Goal: Answer question/provide support: Share knowledge or assist other users

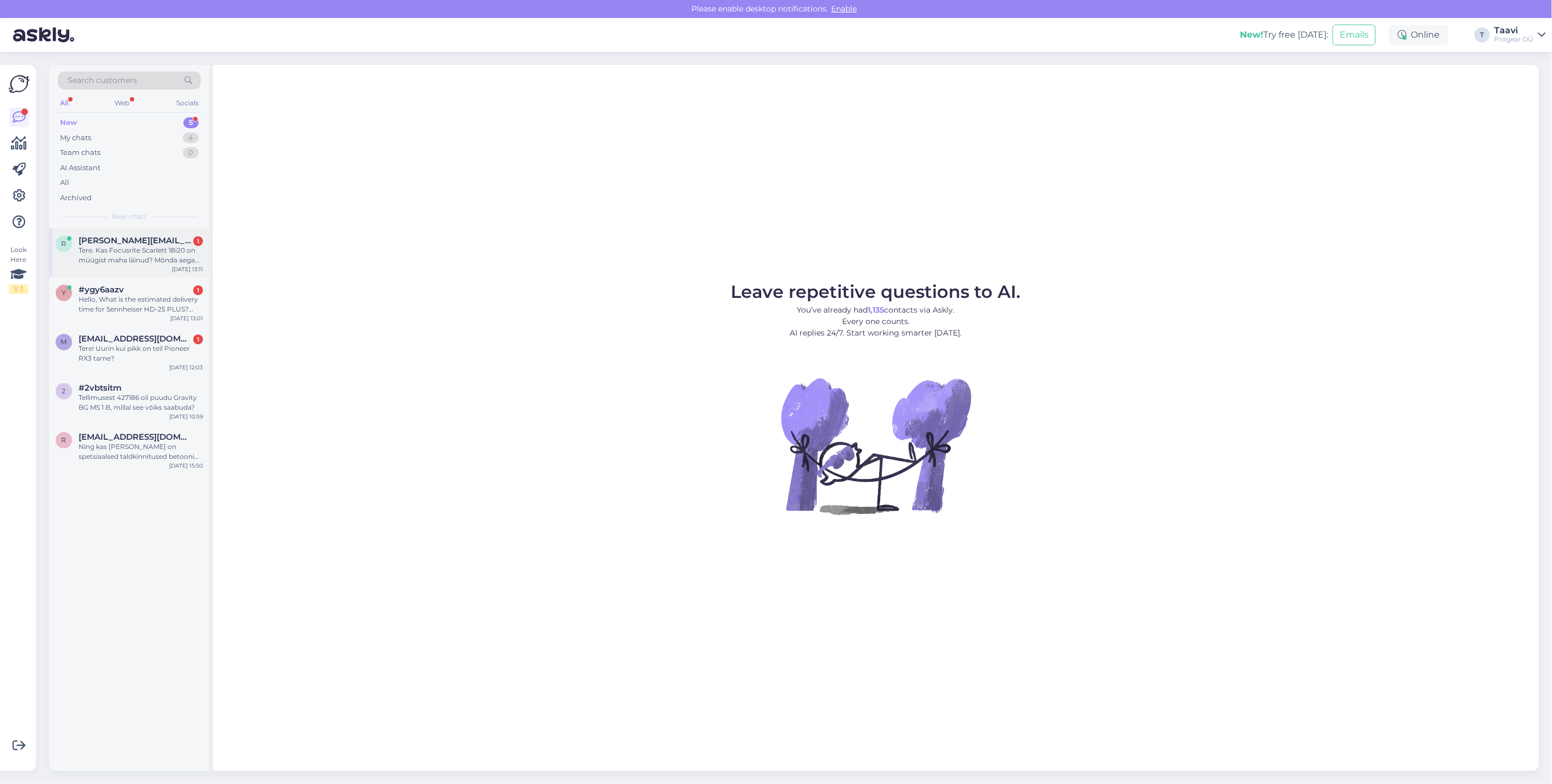
click at [135, 241] on span "[PERSON_NAME][EMAIL_ADDRESS][PERSON_NAME][DOMAIN_NAME]" at bounding box center [135, 240] width 113 height 10
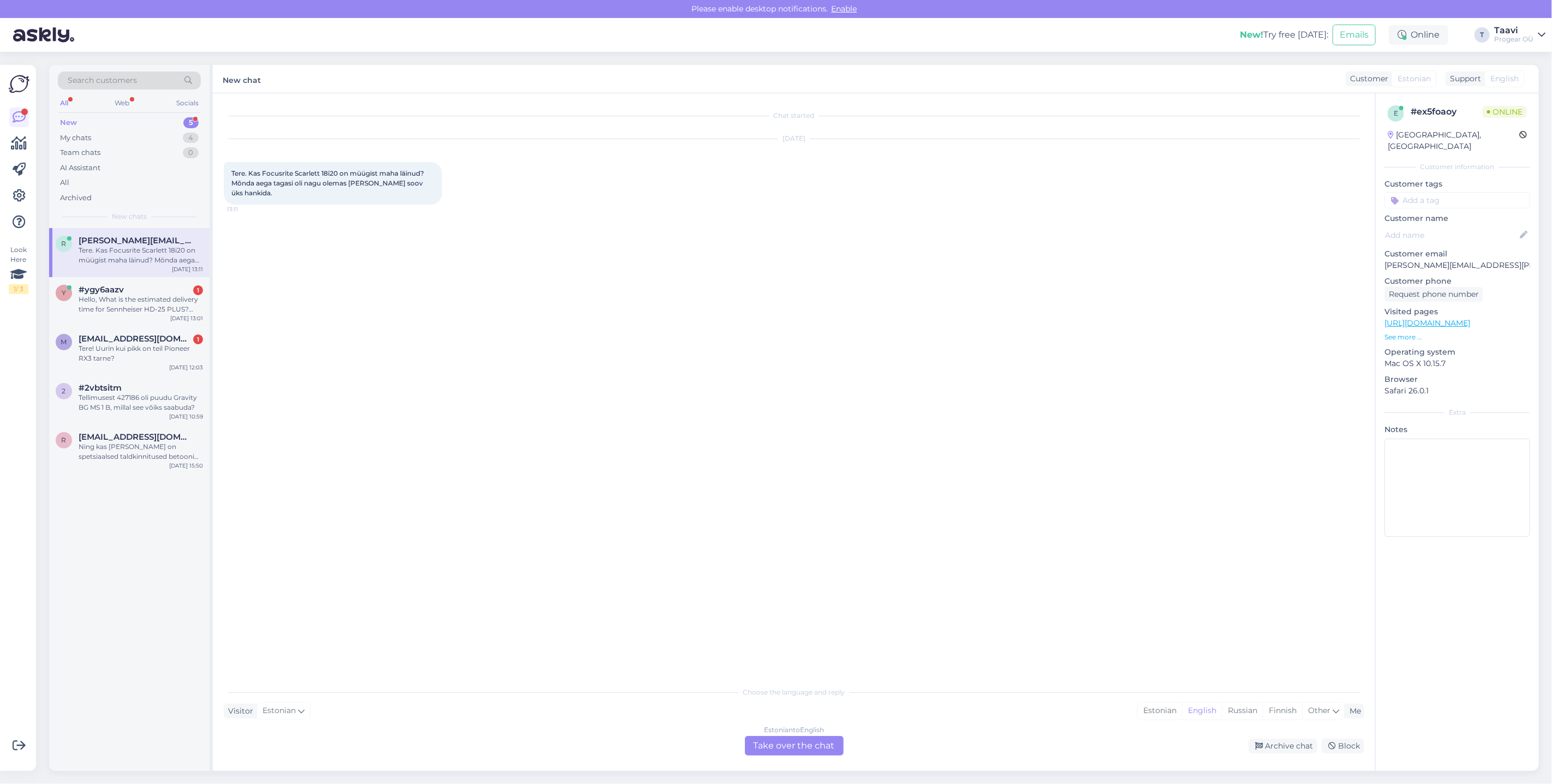
click at [789, 740] on div "Estonian to English Take over the chat" at bounding box center [794, 746] width 99 height 19
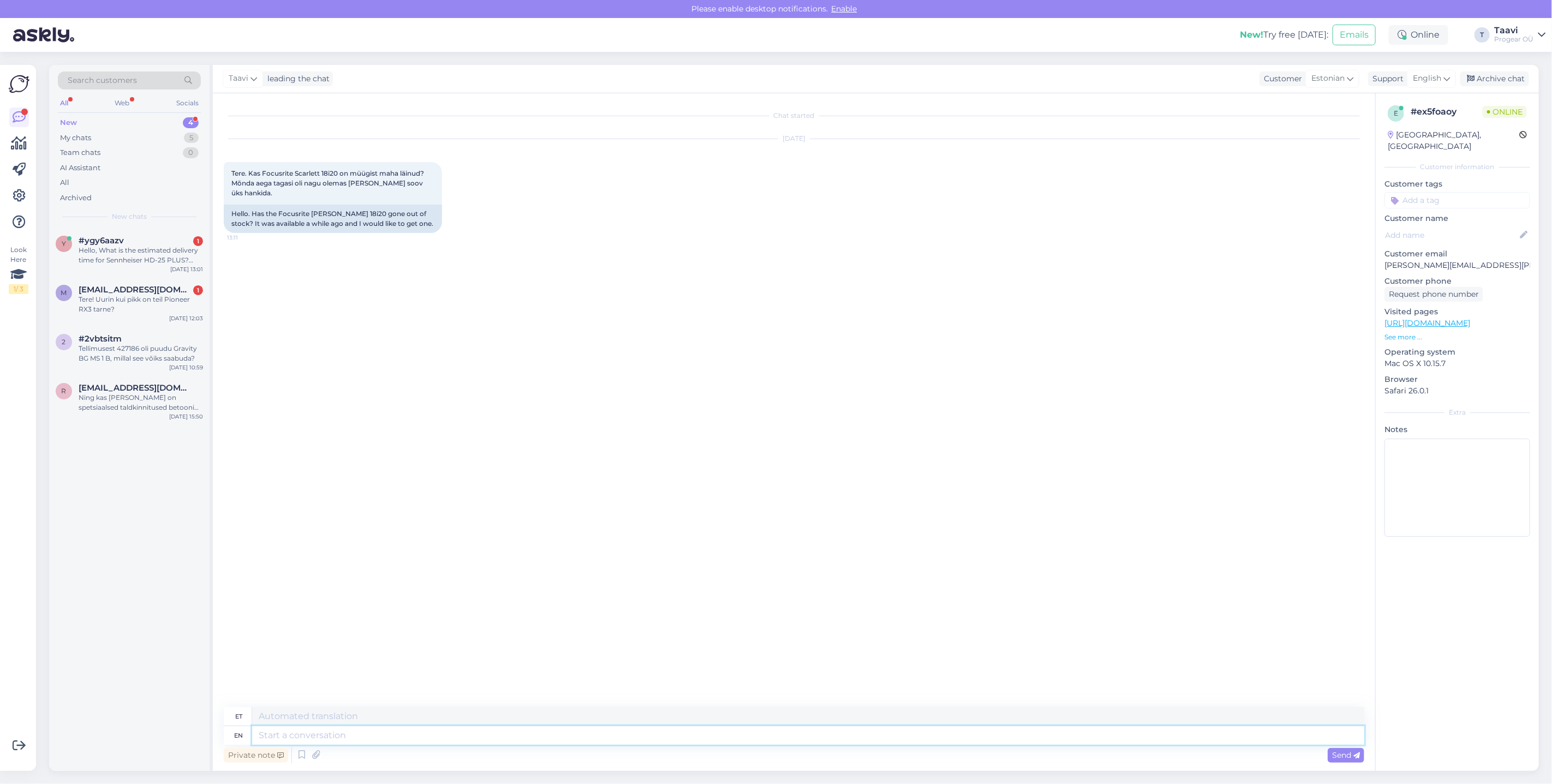
click at [321, 733] on textarea at bounding box center [808, 736] width 1112 height 19
type textarea "Tere"
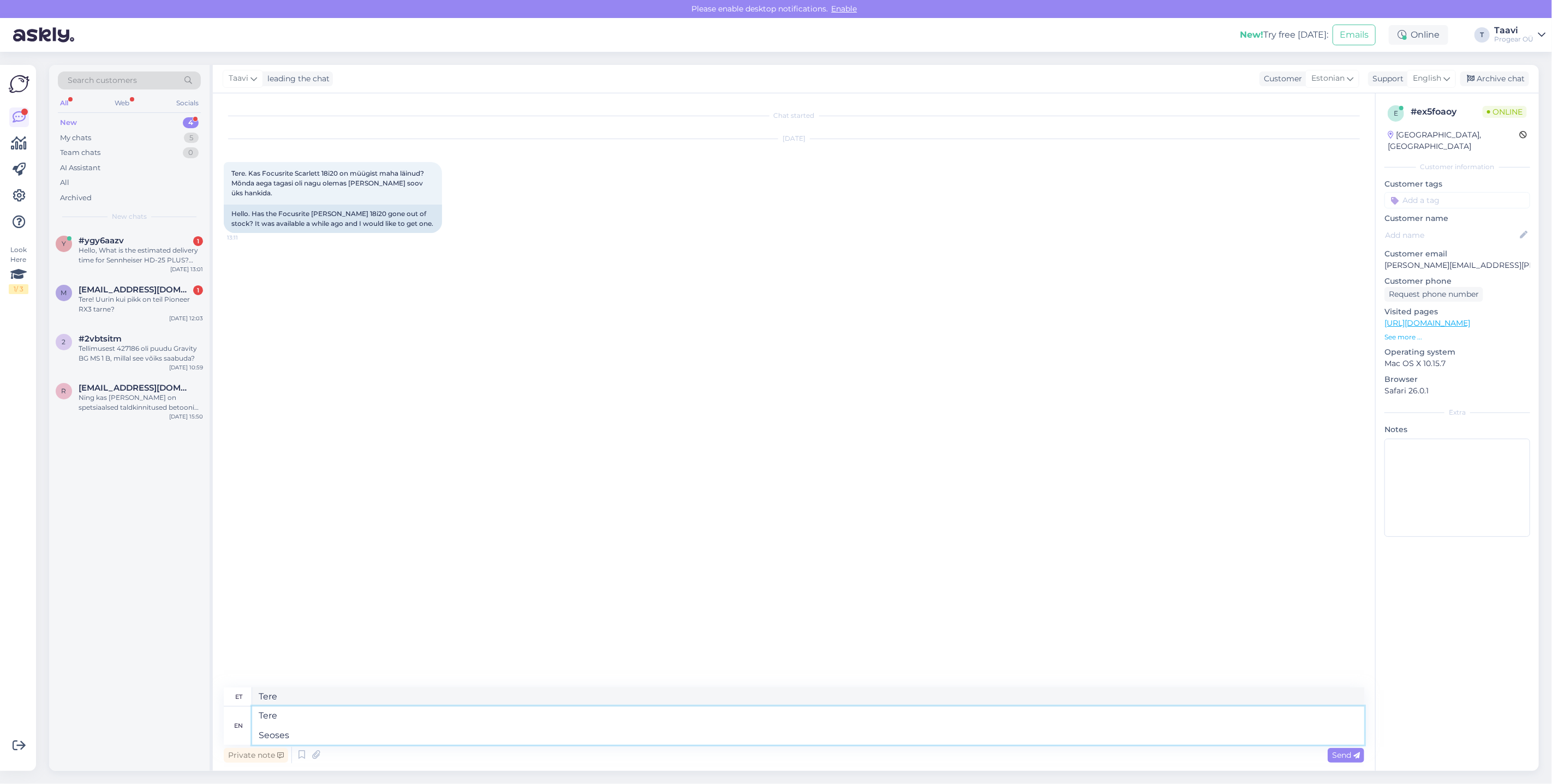
type textarea "Tere Seoses"
type textarea "Tere Seoses generatsiooni va"
type textarea "Tere Seoses põlvkond"
type textarea "Tere Seoses generatsiooni vahetusega"
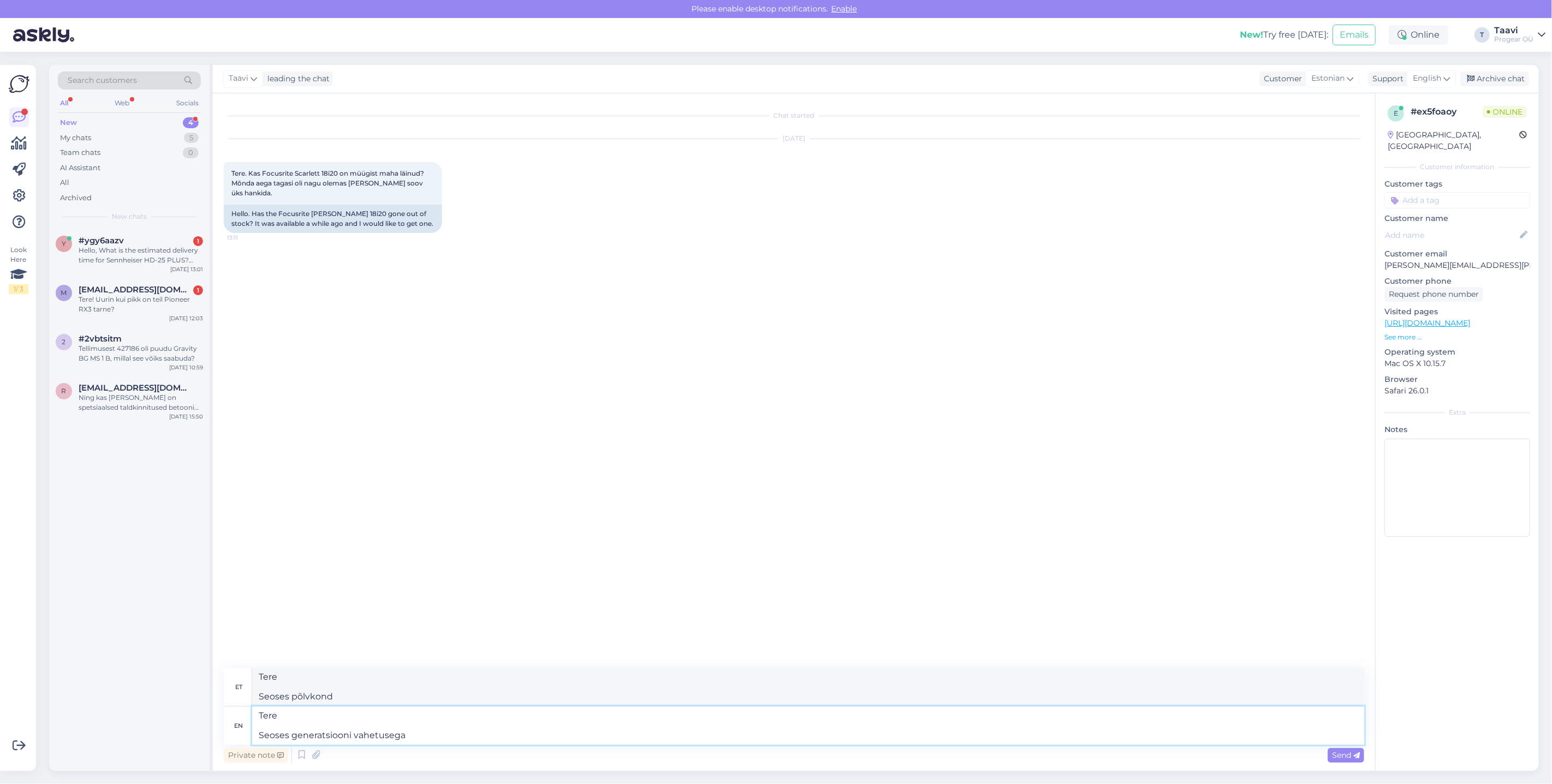
type textarea "Tere Seoses generatsiooni vahetusega"
type textarea "Tere Seoses generatsiooni vahetusega võtsime ma"
type textarea "Tere Seoses generatsiooni vahetusega võtsime"
type textarea "Tere Seoses generatsiooni vahetusega võtsime maha"
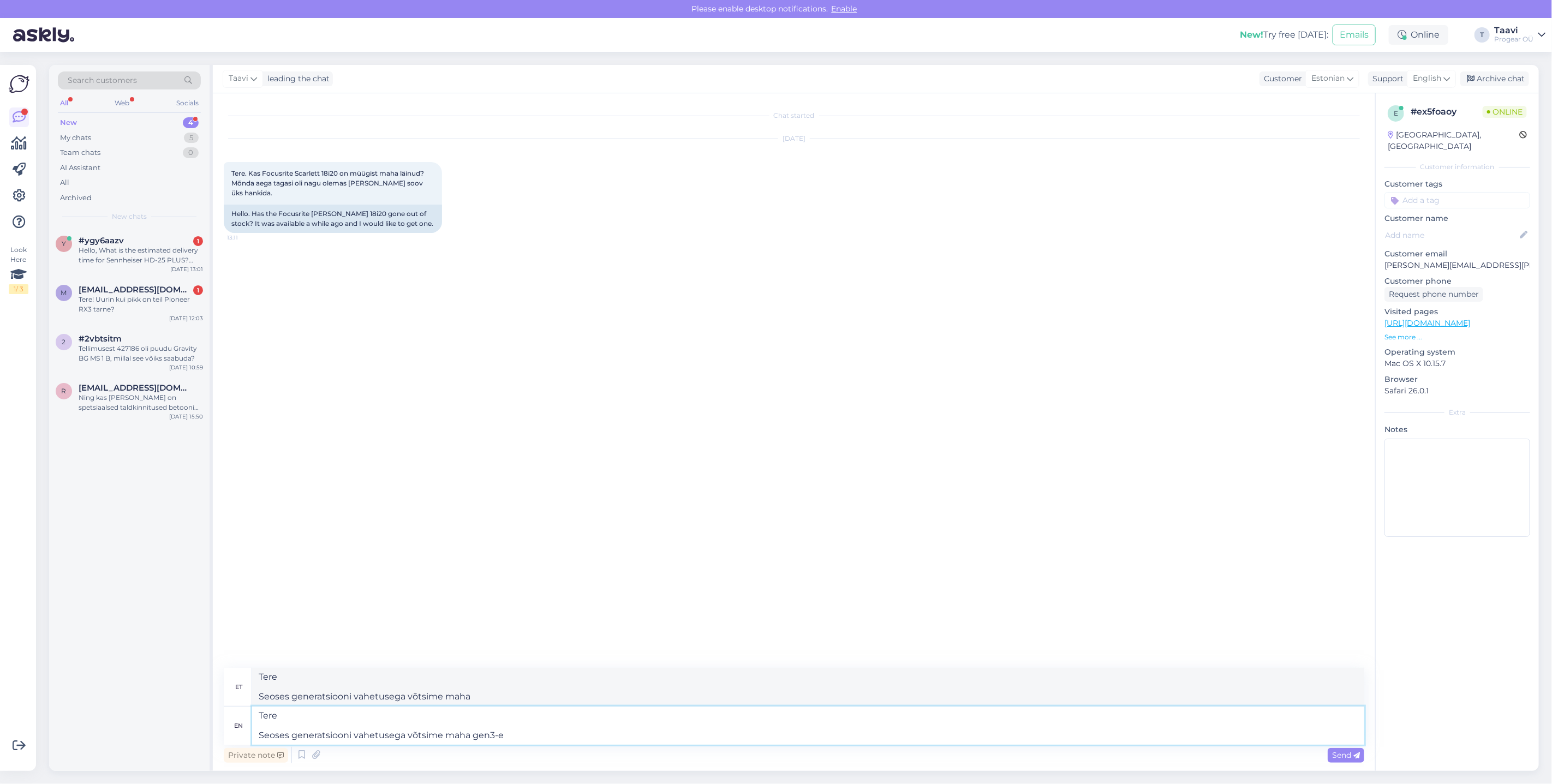
type textarea "Tere Seoses generatsiooni vahetusega võtsime maha gen3-e j"
type textarea "Tere Seoses generatsiooni vahetusega võtsime maha gen3-e"
type textarea "Tere Seoses generatsiooni vahetusega võtsime maha gen3-e ja"
type textarea "Tere Seoses generatsiooni vahetusega võtsime maha gen3-e ja pole j"
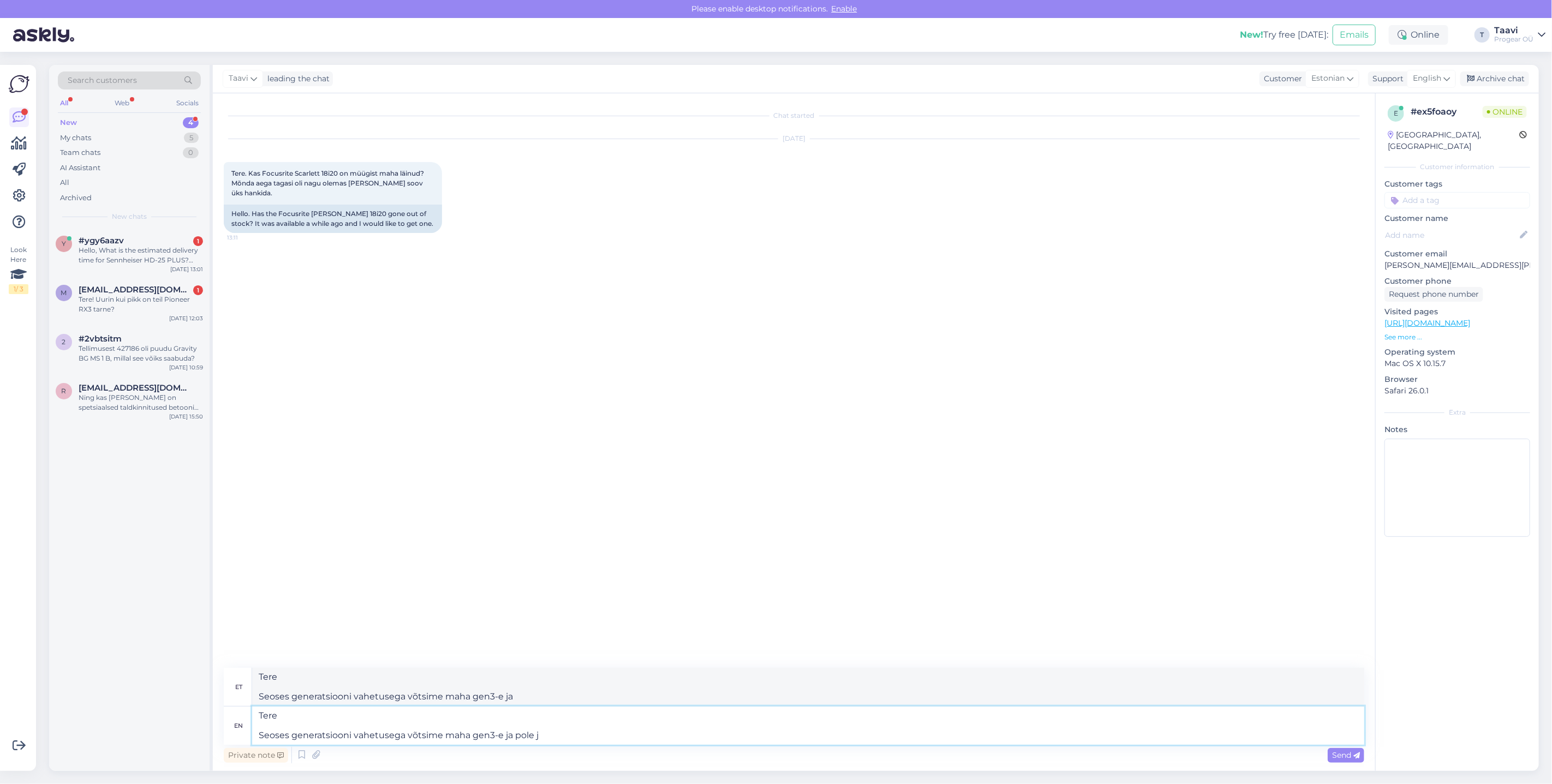
type textarea "Tere Seoses generatsiooni vahetusega võtsime maha gen3-e ja pole"
type textarea "Tere Seoses generatsiooni vahetusega võtsime maha gen3-e ja pole jõudnud"
type textarea "Tere Seoses generatsiooni vahetusega võtsime maha gen3-e ja pole jõudnud gen4"
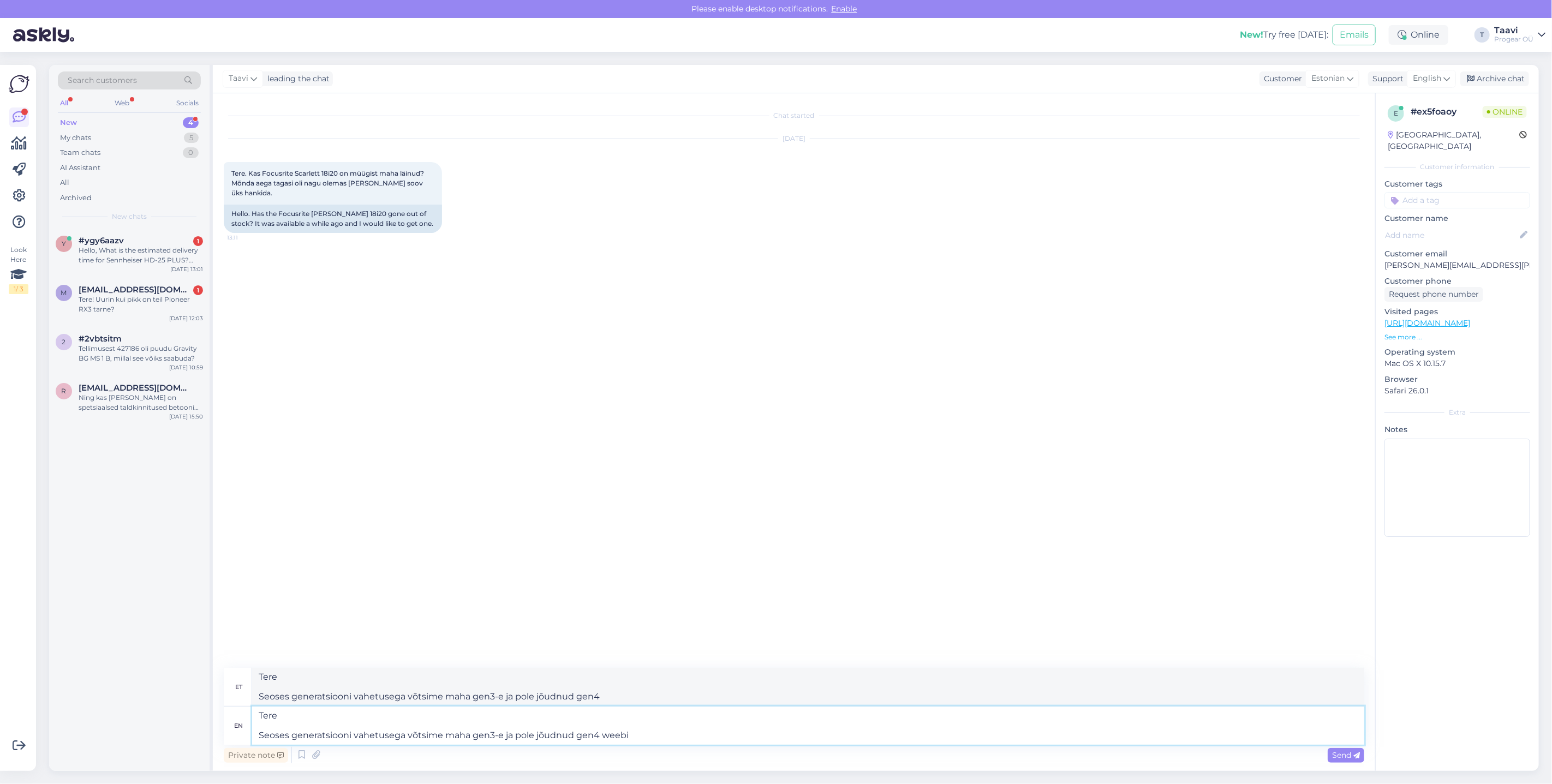
type textarea "Tere Seoses generatsiooni vahetusega võtsime maha gen3-e ja pole jõudnud gen4 w…"
type textarea "Tere Seoses generatsiooni vahetusega võtsime maha gen3-e ja pole jõudnud gen4"
type textarea "Tere Seoses generatsiooni vahetusega võtsime maha gen3-e ja pole jõudnud gen4 w…"
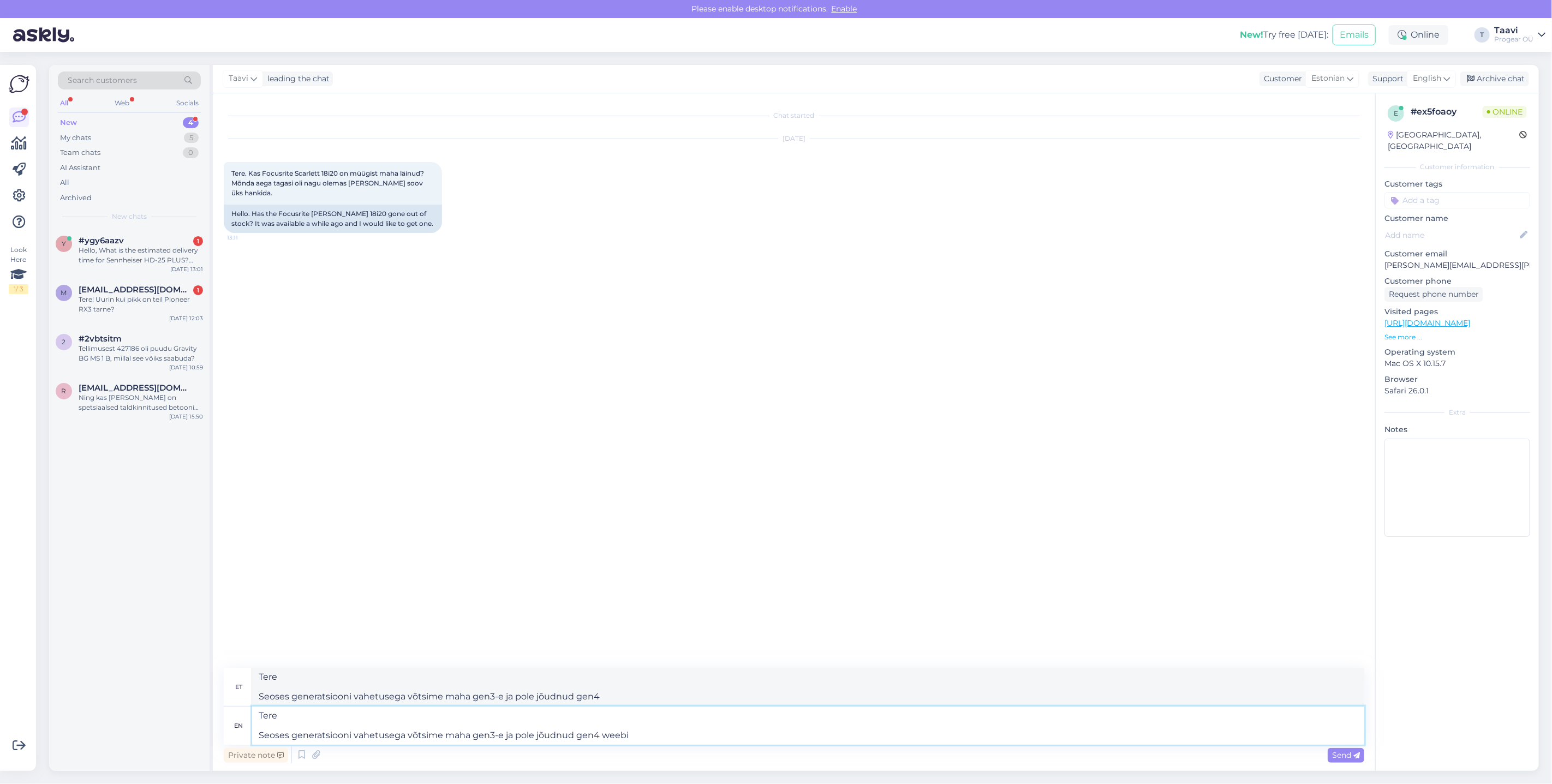
type textarea "Tere Seoses generatsiooni vahetusega võtsime maha gen3-e ja pole jõudnud gen4 w…"
type textarea "Tere Seoses generatsiooni vahetusega võtsime maha gen3-e ja pole jõudnud gen4"
type textarea "Tere Seoses generatsiooni vahetusega võtsime maha gen3-e ja pole jõudnud gen4 t…"
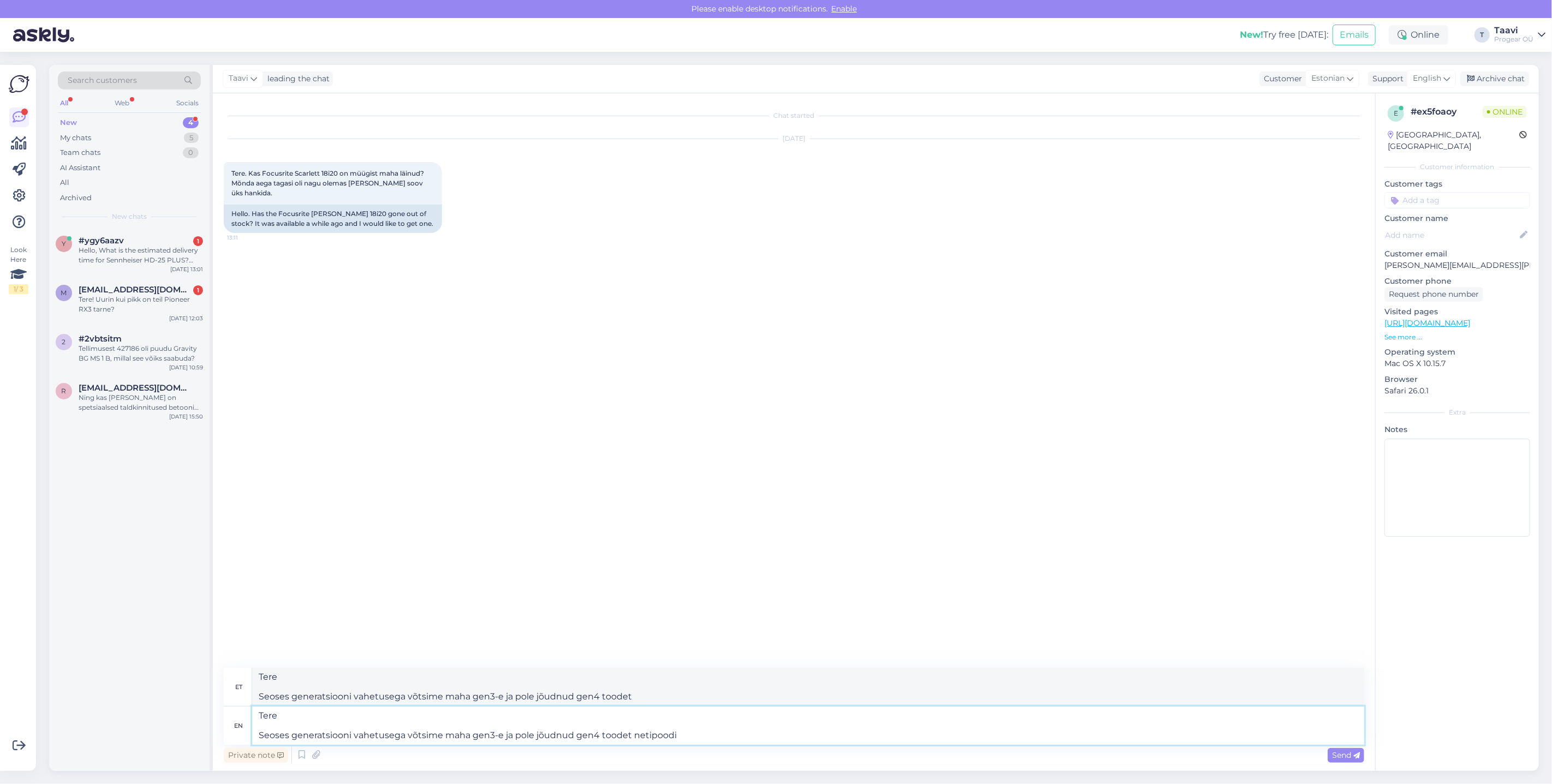
type textarea "Tere Seoses generatsiooni vahetusega võtsime maha gen3-e ja pole jõudnud gen4 t…"
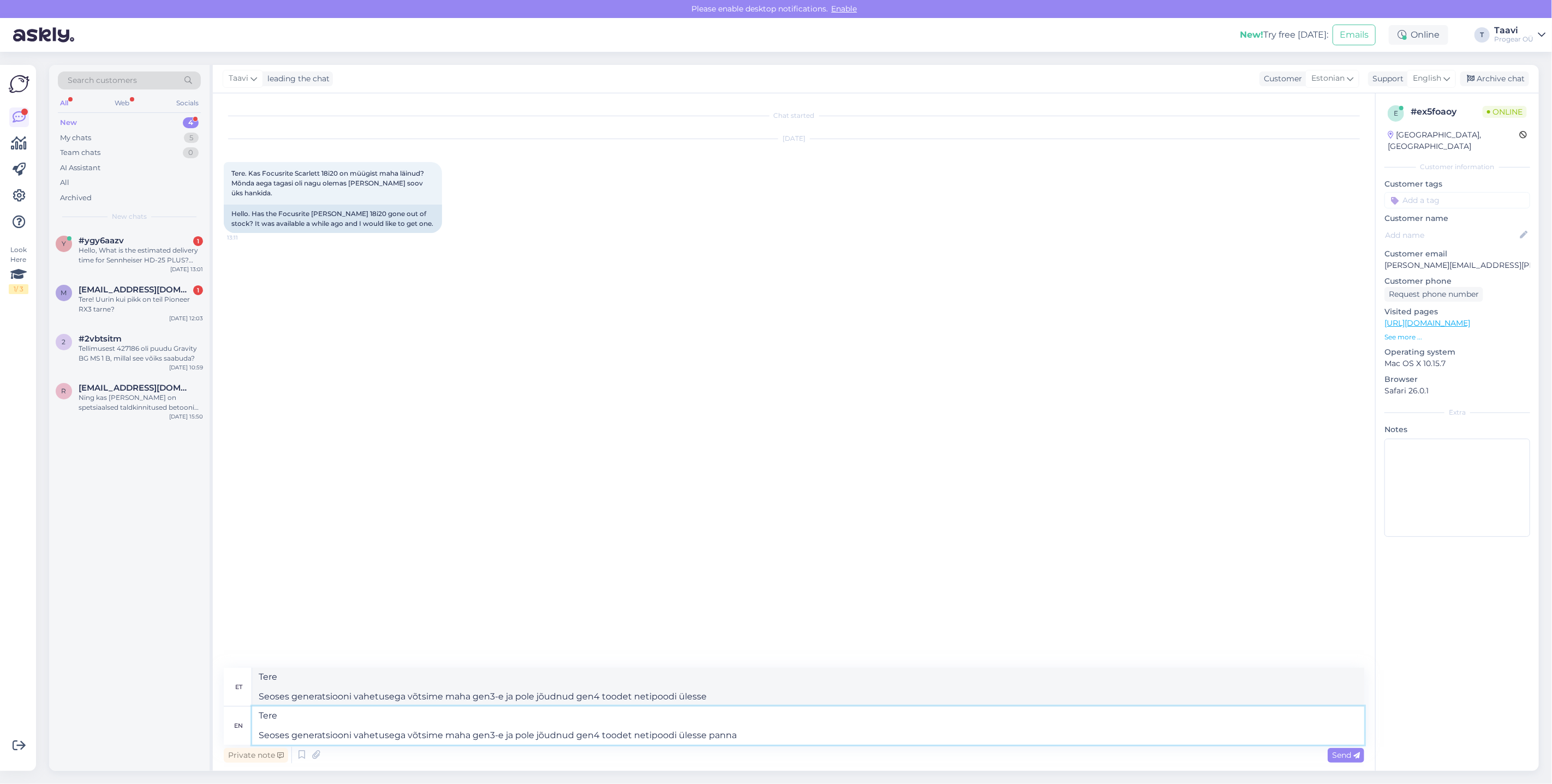
type textarea "Tere Seoses generatsiooni vahetusega võtsime maha gen3-e ja pole jõudnud gen4 t…"
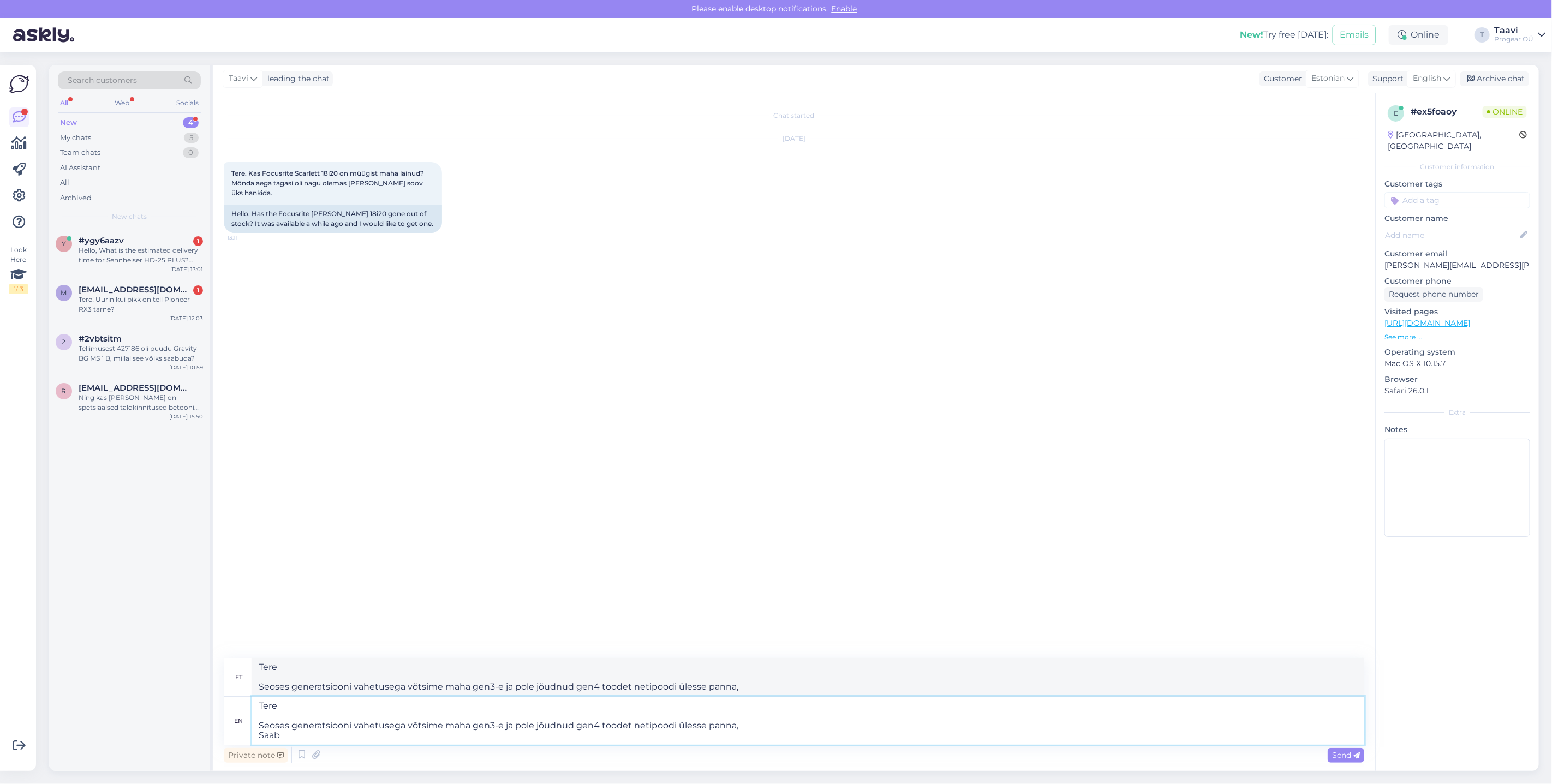
type textarea "Tere Seoses generatsiooni vahetusega võtsime maha gen3-e ja pole jõudnud gen4 t…"
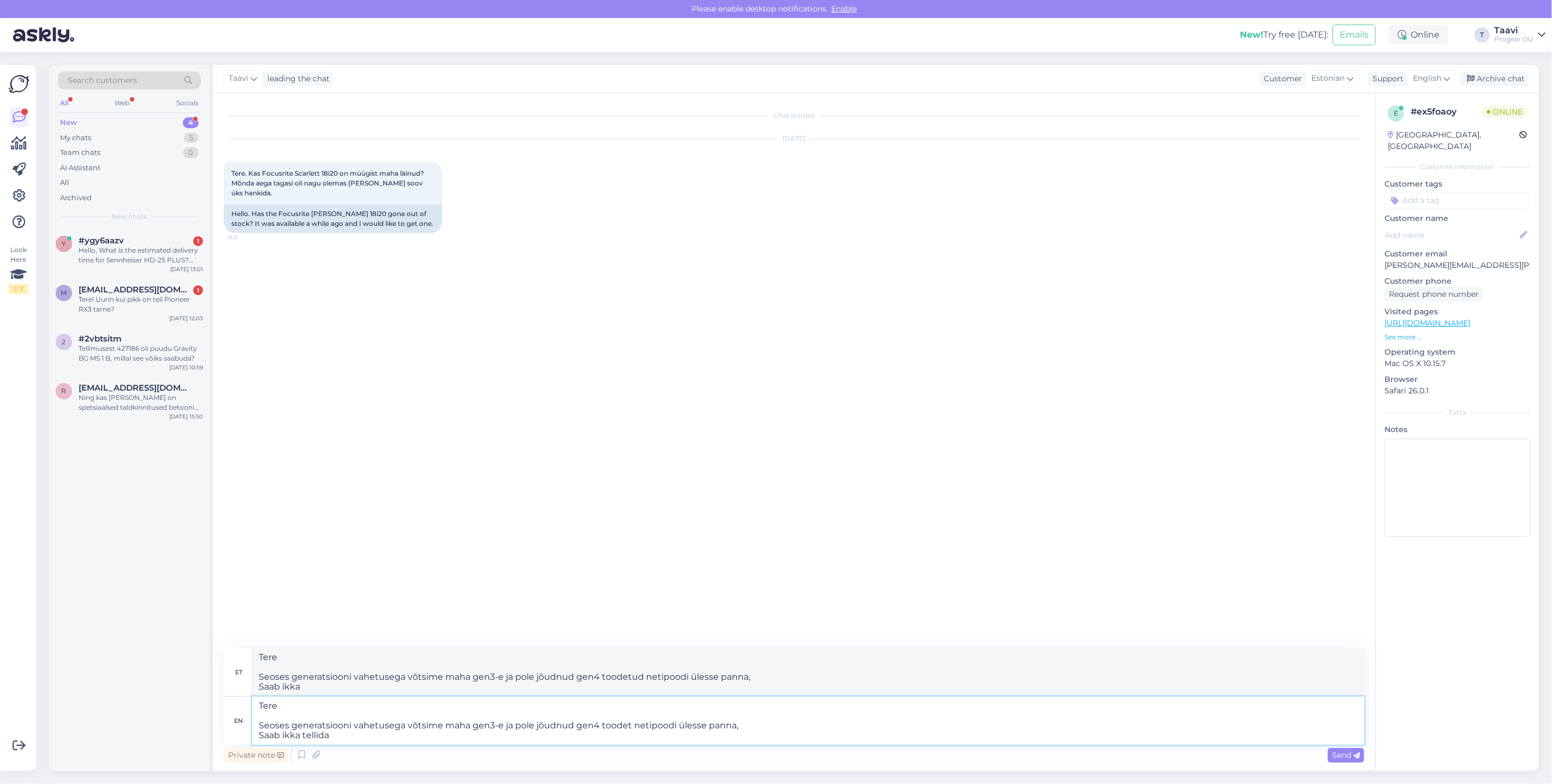
type textarea "Tere Seoses generatsiooni vahetusega võtsime maha gen3-e ja pole jõudnud gen4 t…"
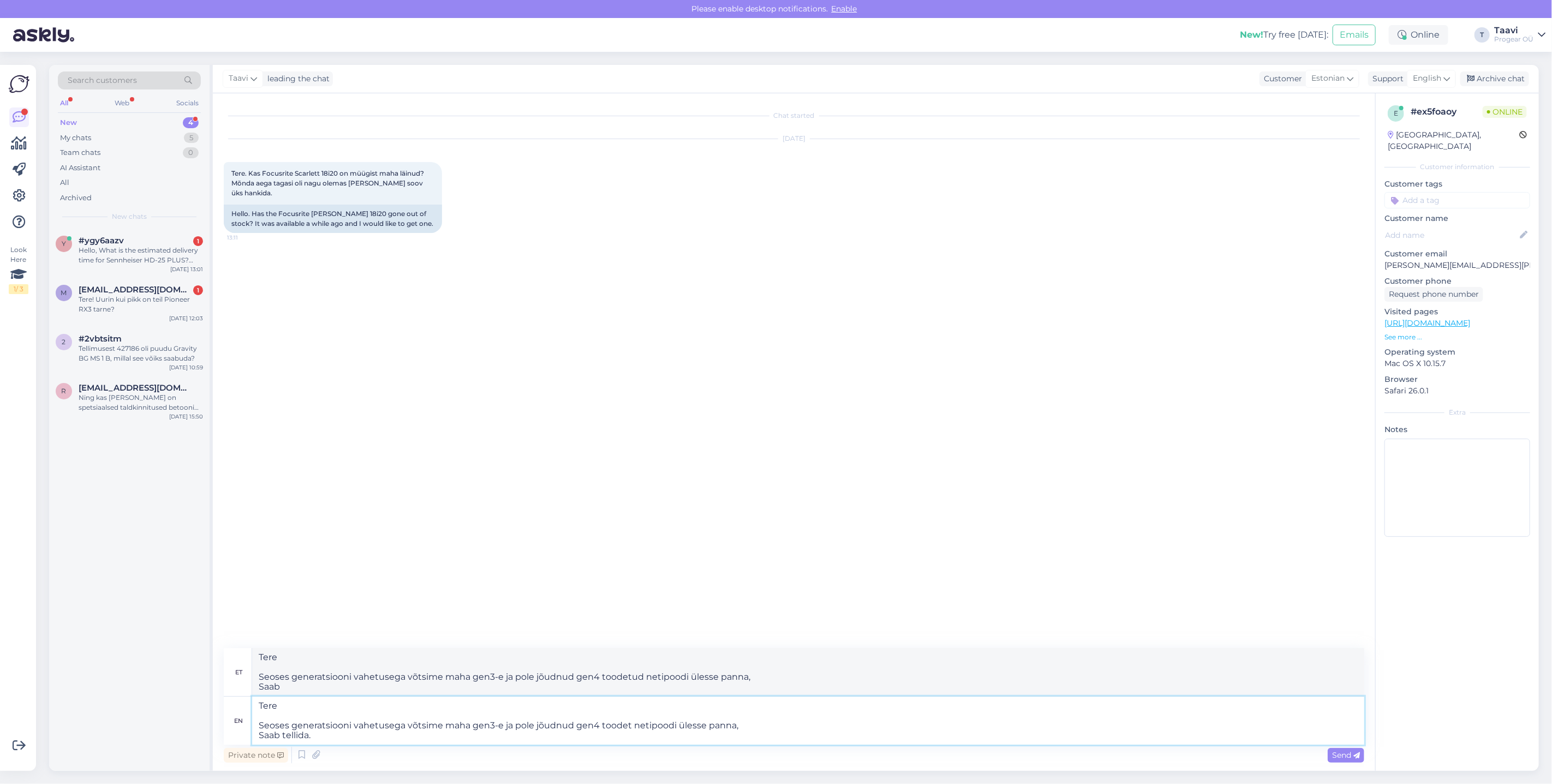
type textarea "Tere Seoses generatsiooni vahetusega võtsime maha gen3-e ja pole jõudnud gen4 t…"
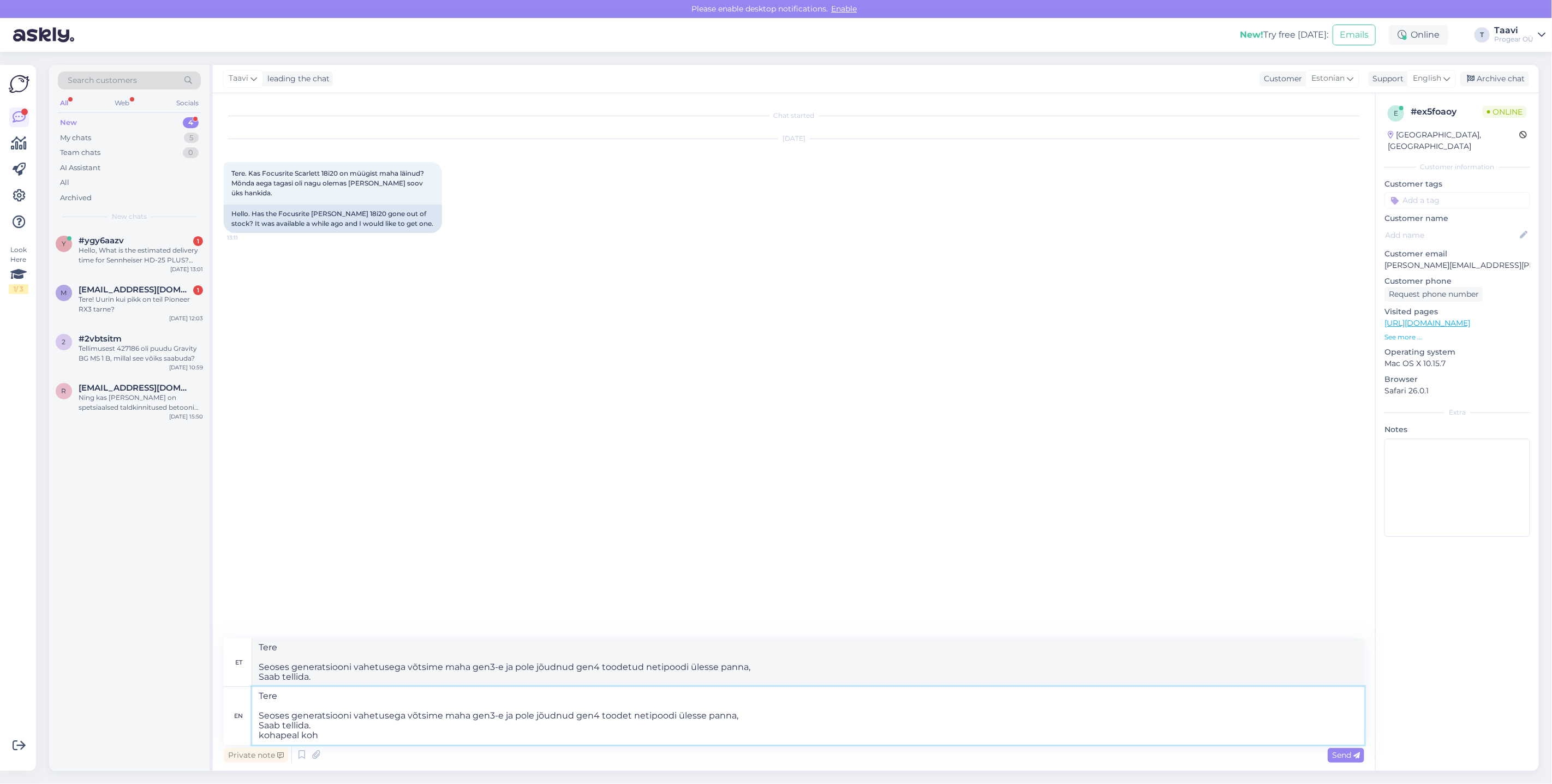
type textarea "Tere Seoses generatsiooni vahetusega võtsime maha gen3-e ja pole jõudnud gen4 t…"
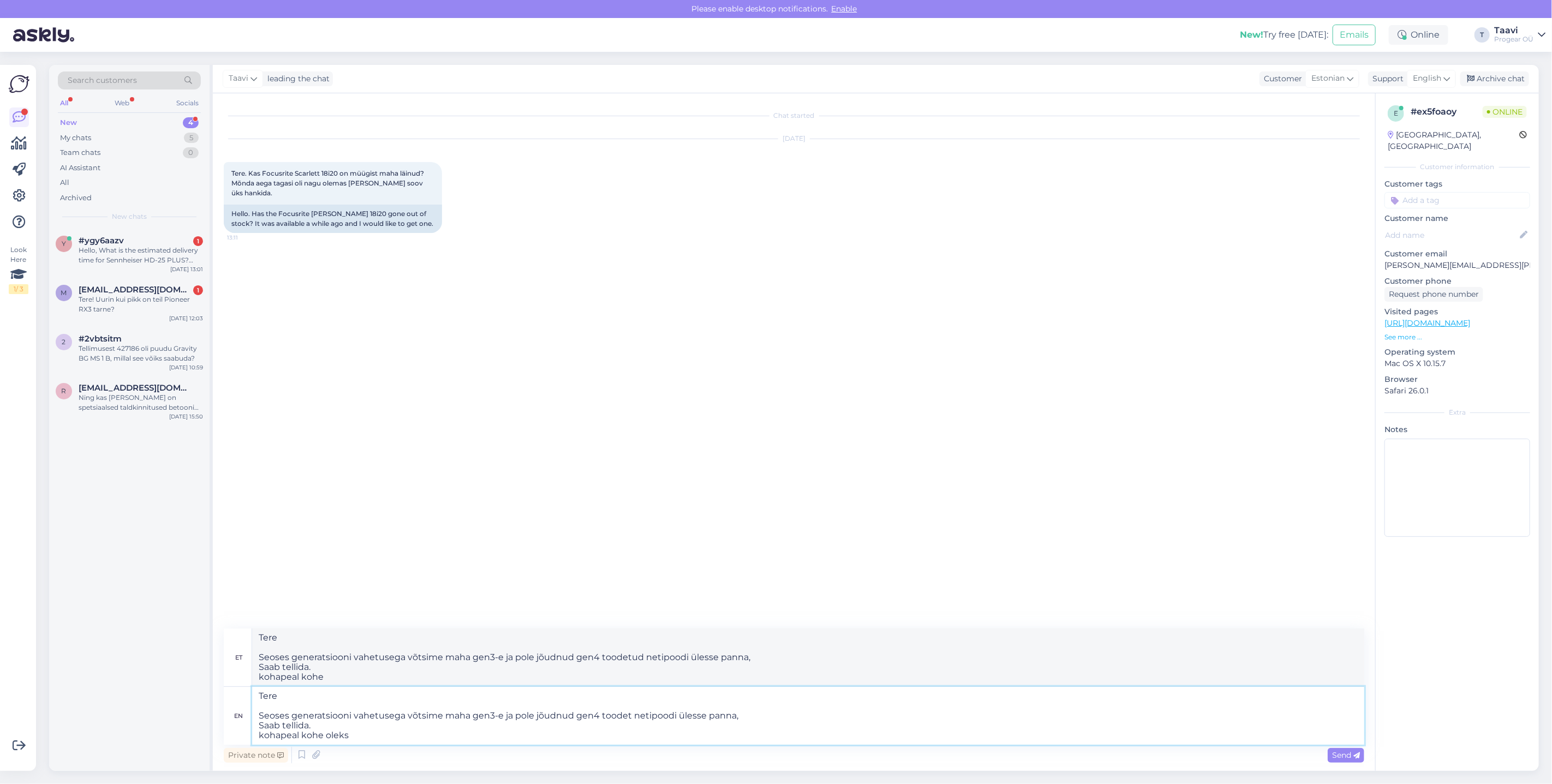
type textarea "Tere Seoses generatsiooni vahetusega võtsime maha gen3-e ja pole jõudnud gen4 t…"
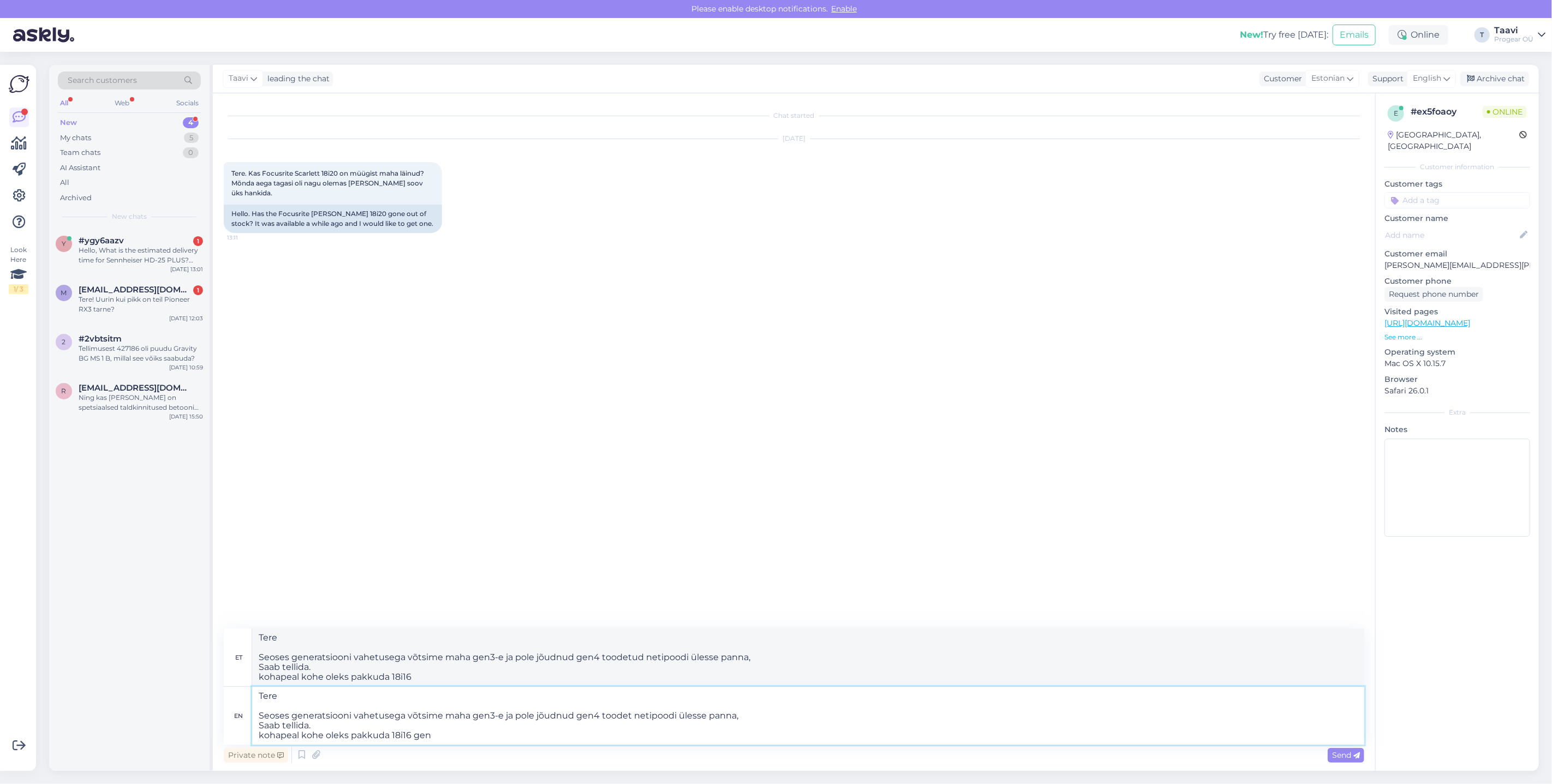
type textarea "Tere Seoses generatsiooni vahetusega võtsime maha gen3-e ja pole jõudnud gen4 t…"
click at [1332, 761] on div "Send" at bounding box center [1345, 755] width 37 height 15
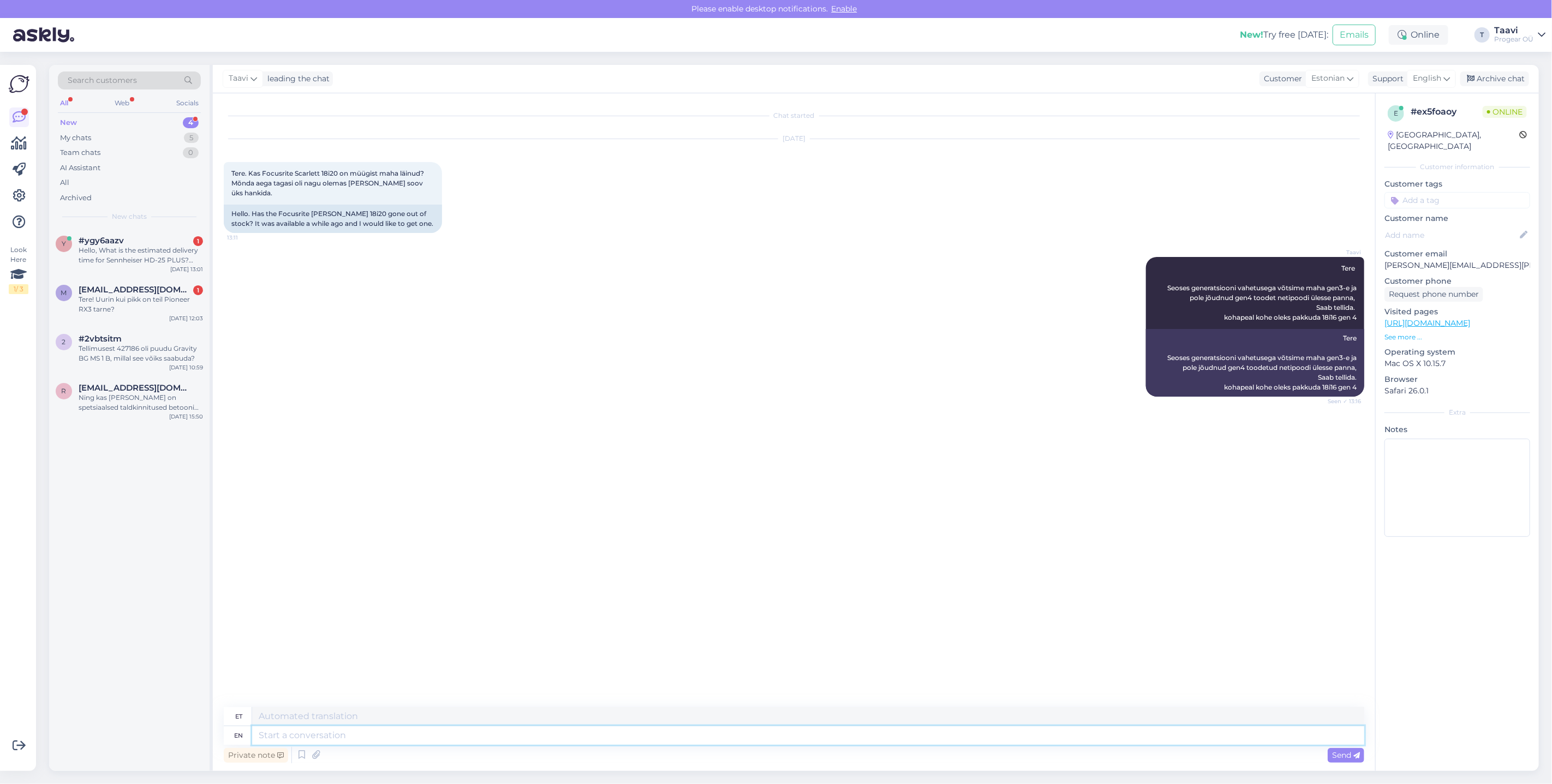
click at [385, 735] on textarea at bounding box center [808, 736] width 1112 height 19
click at [284, 732] on textarea at bounding box center [808, 736] width 1112 height 19
type textarea "Tere"
type textarea "T"
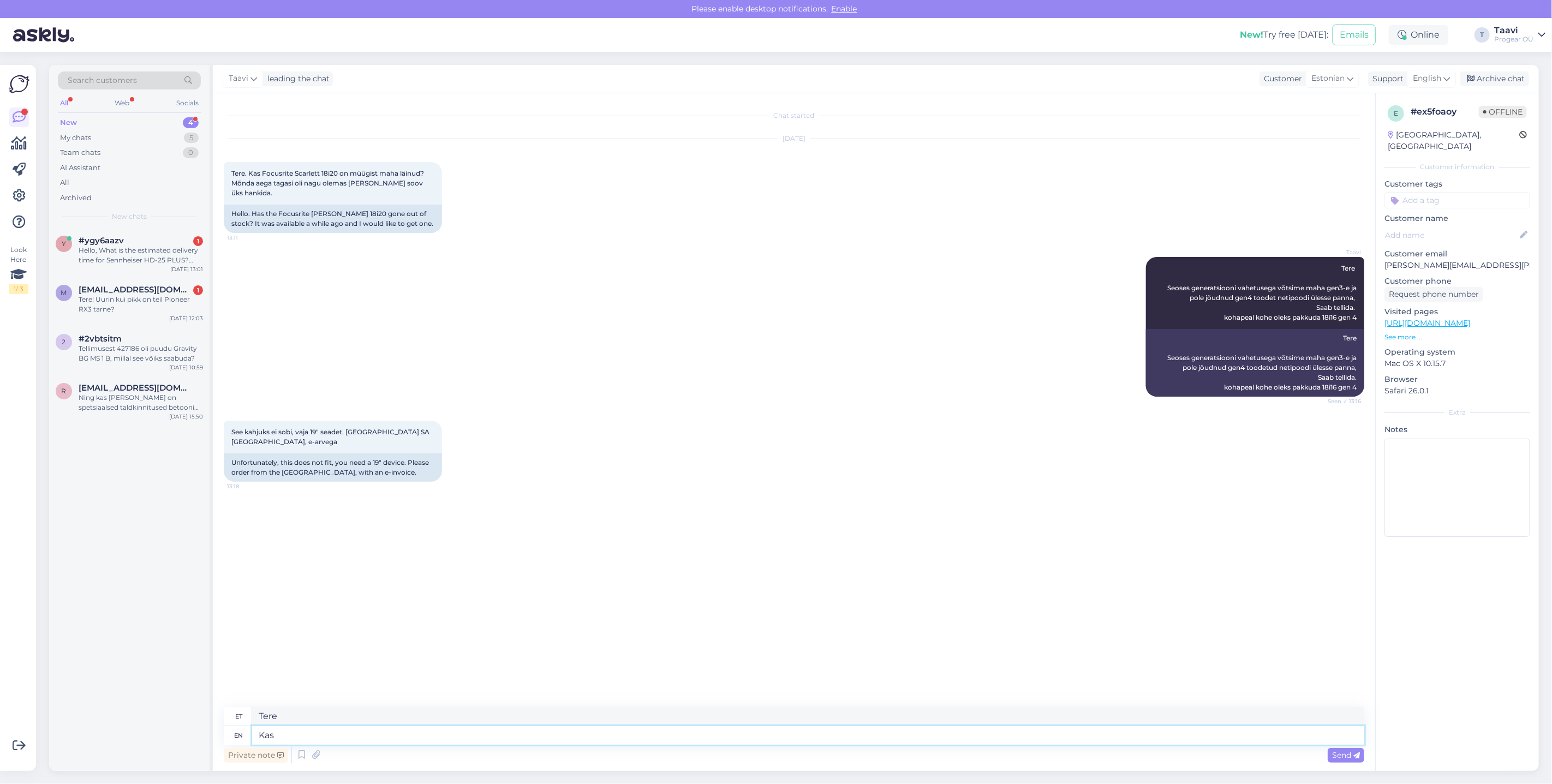
type textarea "Kas"
type textarea "Kas saa"
type textarea "Kas saada"
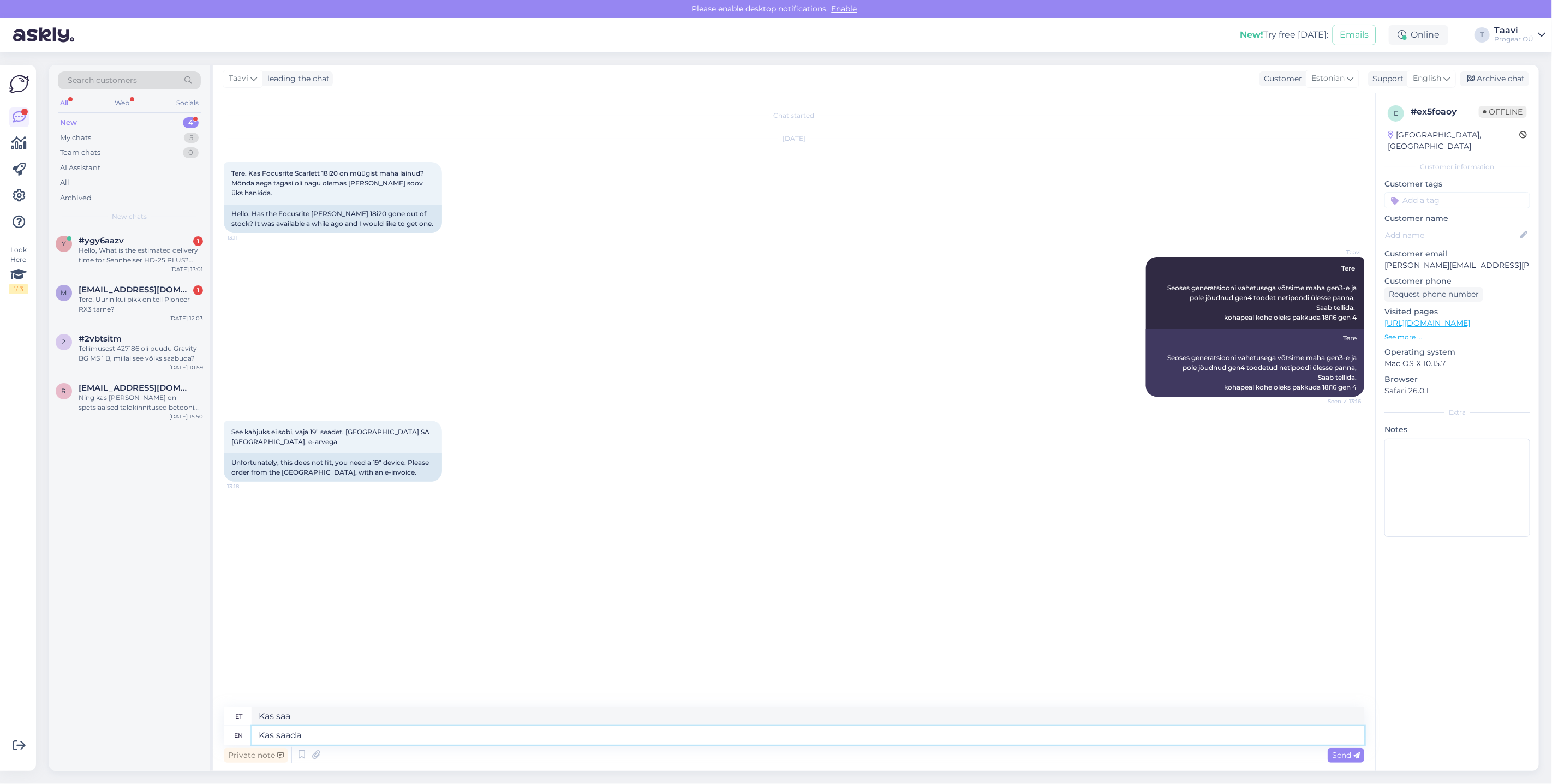
type textarea "Kas saada"
type textarea "Kas saadan"
type textarea "Kas saadan kulleriga?"
type textarea "Kas sa saad kulleriga?"
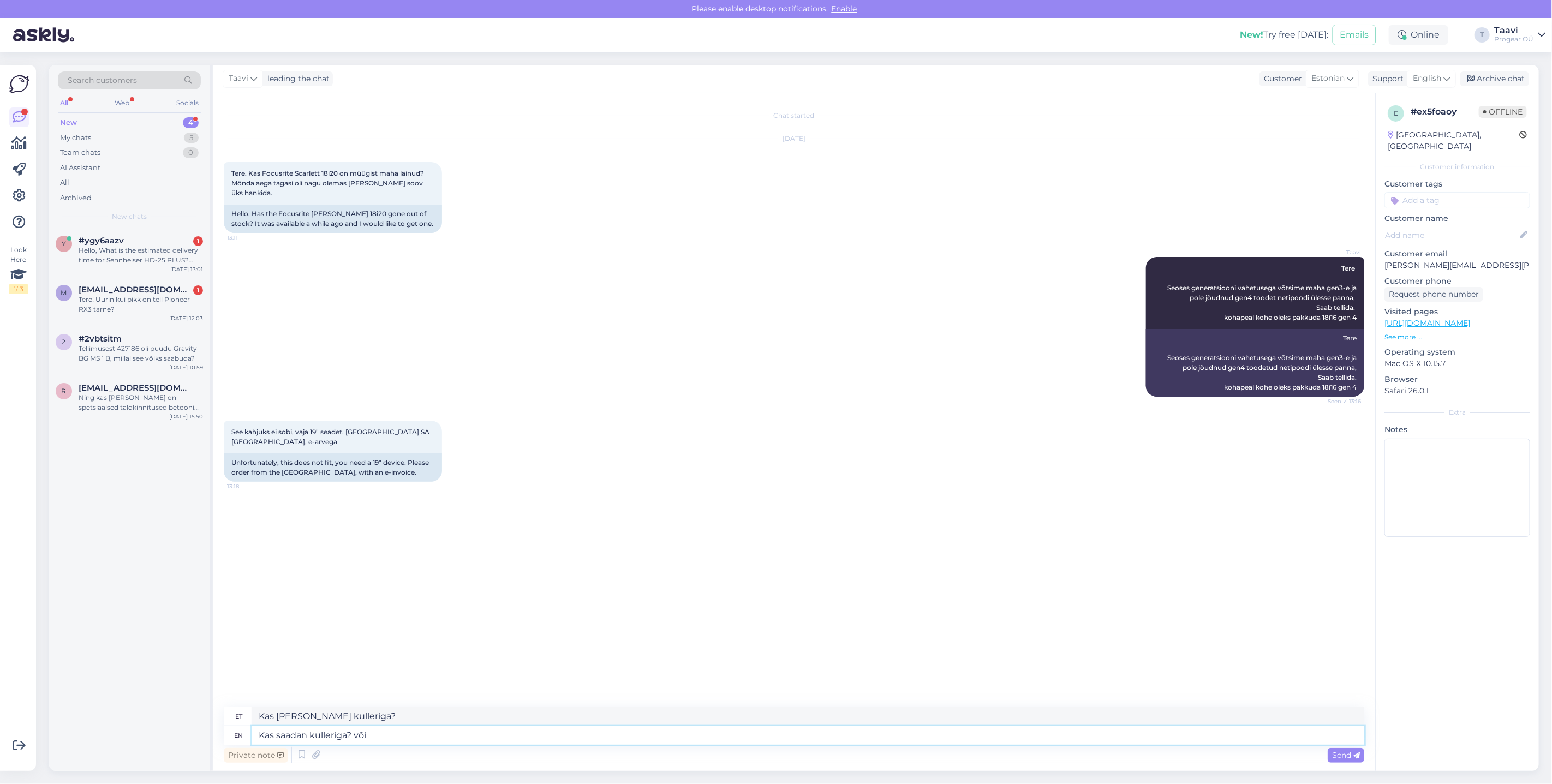
type textarea "Kas saadan kulleriga? või t"
type textarea "Kas saab kulleriga? või"
type textarea "Kas saadan kulleriga? või tulete is"
type textarea "Kas saadan kulleriga? või tulete"
type textarea "Kas saadan kulleriga? või tulete ise jä"
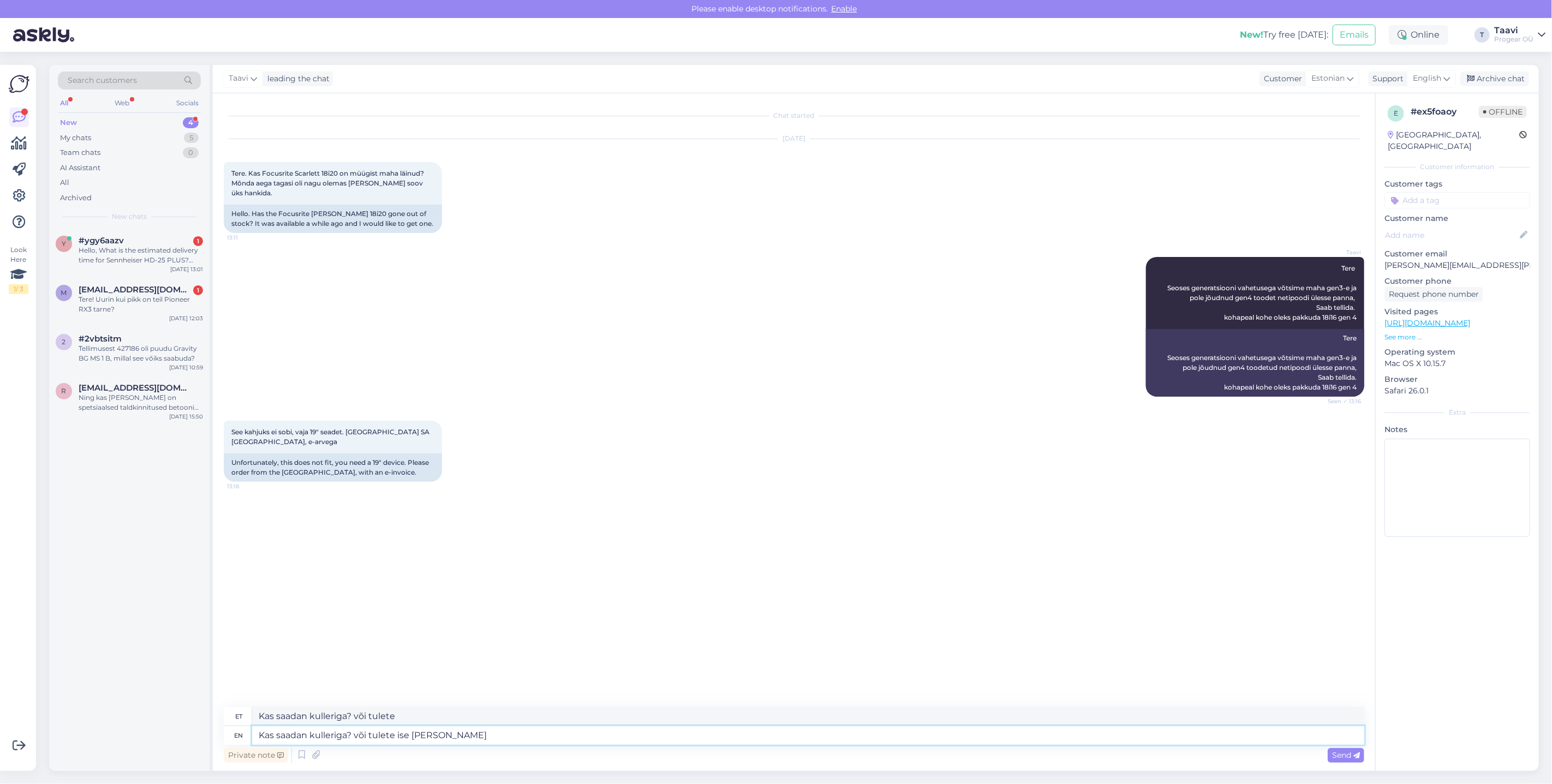
type textarea "Kas saadan kulleriga? või tulete ise"
type textarea "Kas saadan kulleriga? või tulete ise järgi"
type textarea "Kas saadan kulleriga? või tulete ise järgi ?"
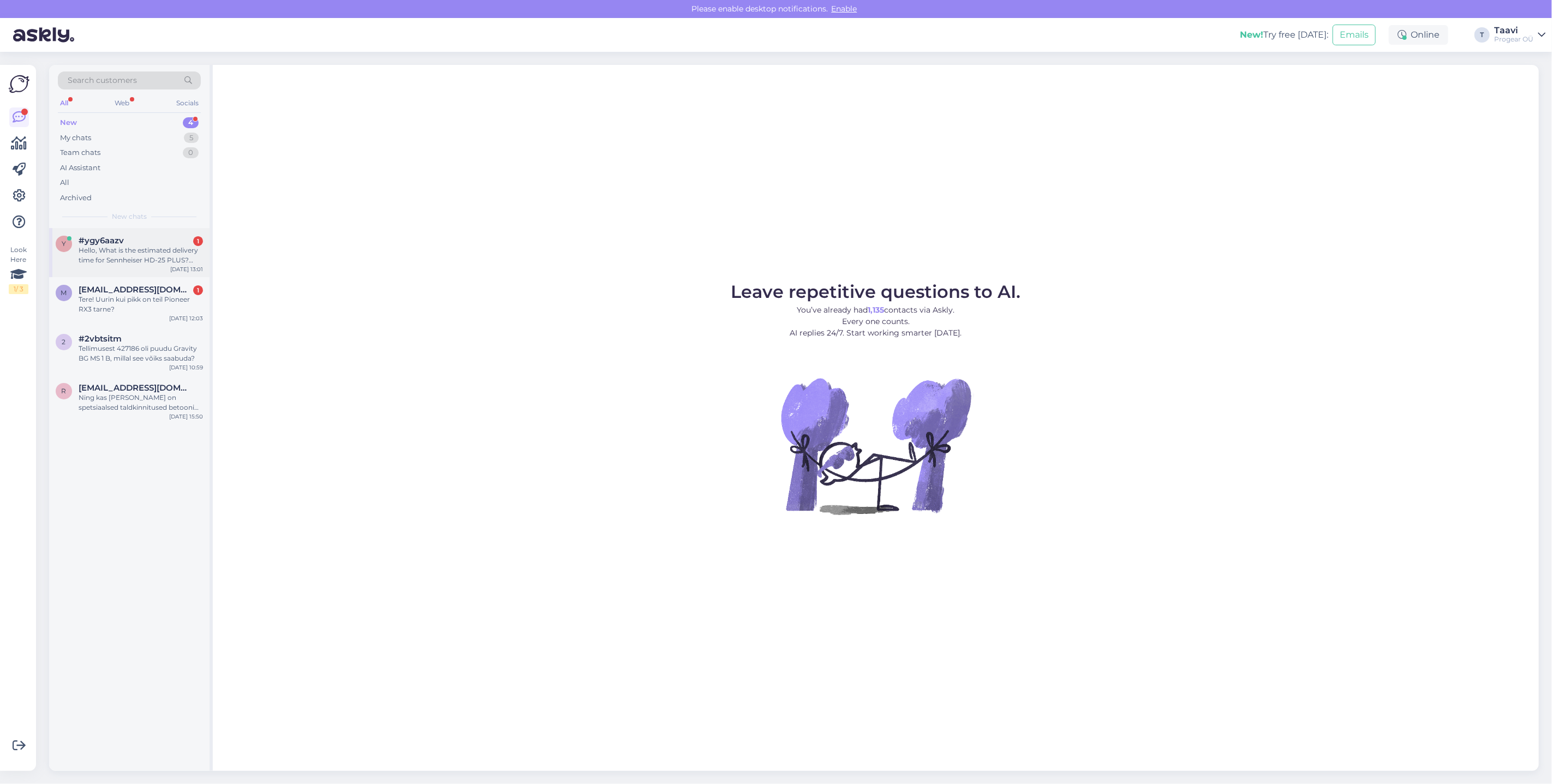
click at [121, 263] on div "Hello, What is the estimated delivery time for Sennheiser HD-25 PLUS? [URL][DOM…" at bounding box center [141, 255] width 125 height 19
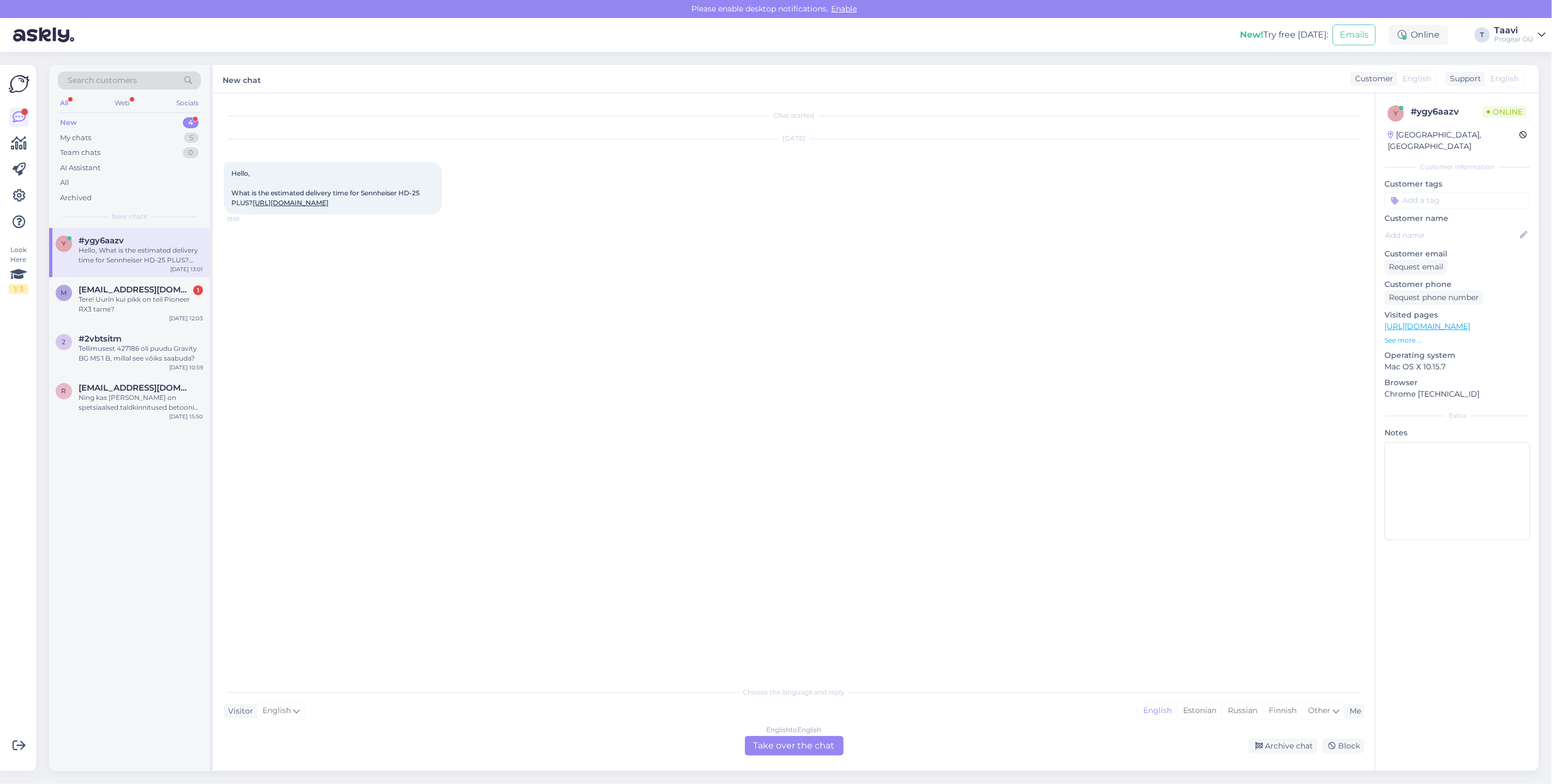
click at [801, 751] on div "English to English Take over the chat" at bounding box center [794, 746] width 99 height 19
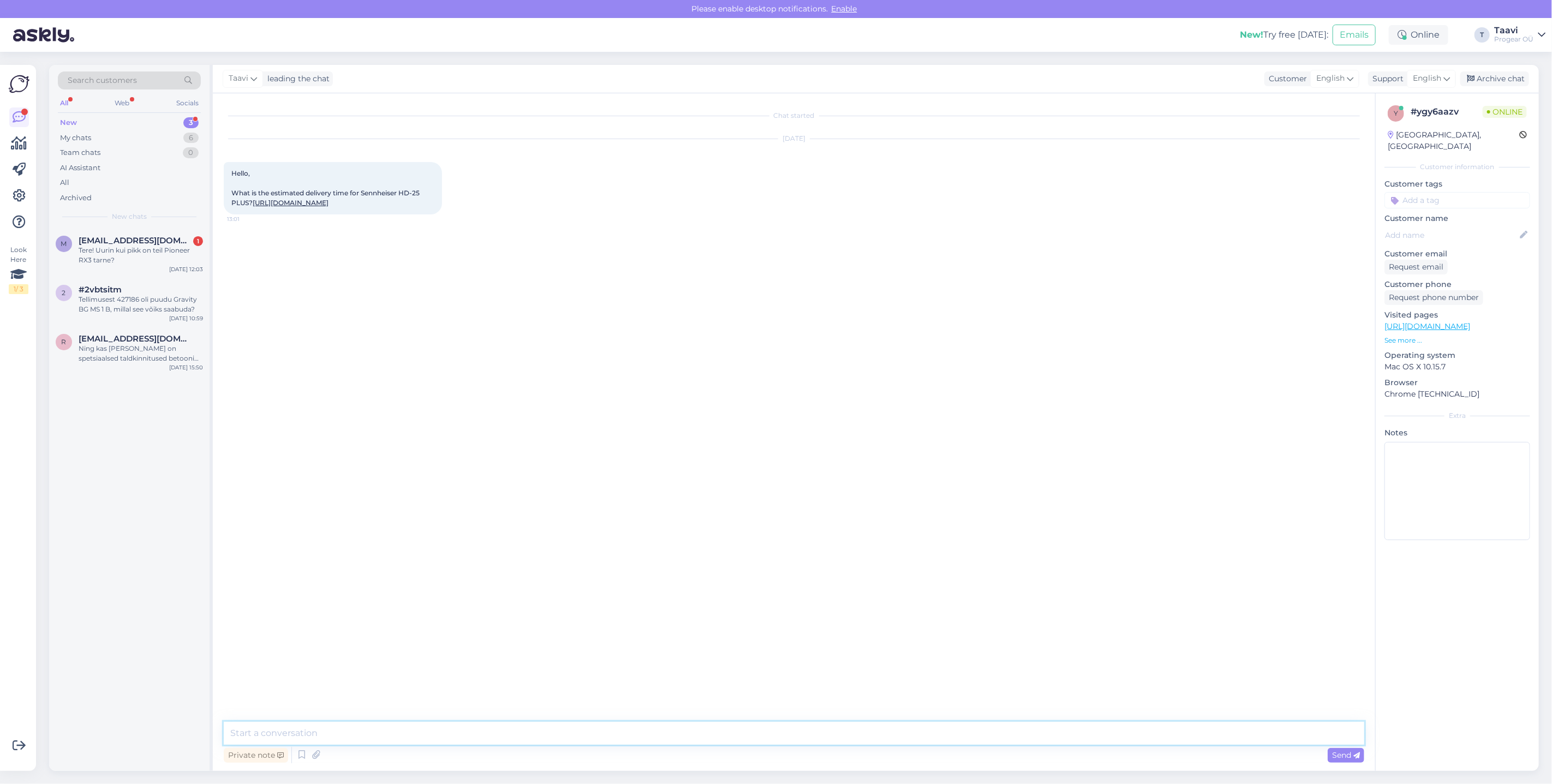
click at [331, 738] on textarea at bounding box center [794, 733] width 1140 height 23
click at [464, 739] on textarea "Tere Hetkel veel jään vastuse võlgu kuid esitasin tellimuse just, loodetavasti …" at bounding box center [794, 720] width 1140 height 50
click at [480, 733] on textarea "Tere Hetkel veel jään vastuse võlgu kuid esitasin tellimuse, just, loodetavasti…" at bounding box center [794, 720] width 1140 height 50
type textarea "Tere Hetkel veel jään vastuse võlgu kuid esitasin tellimuse, loodetavasti ei lä…"
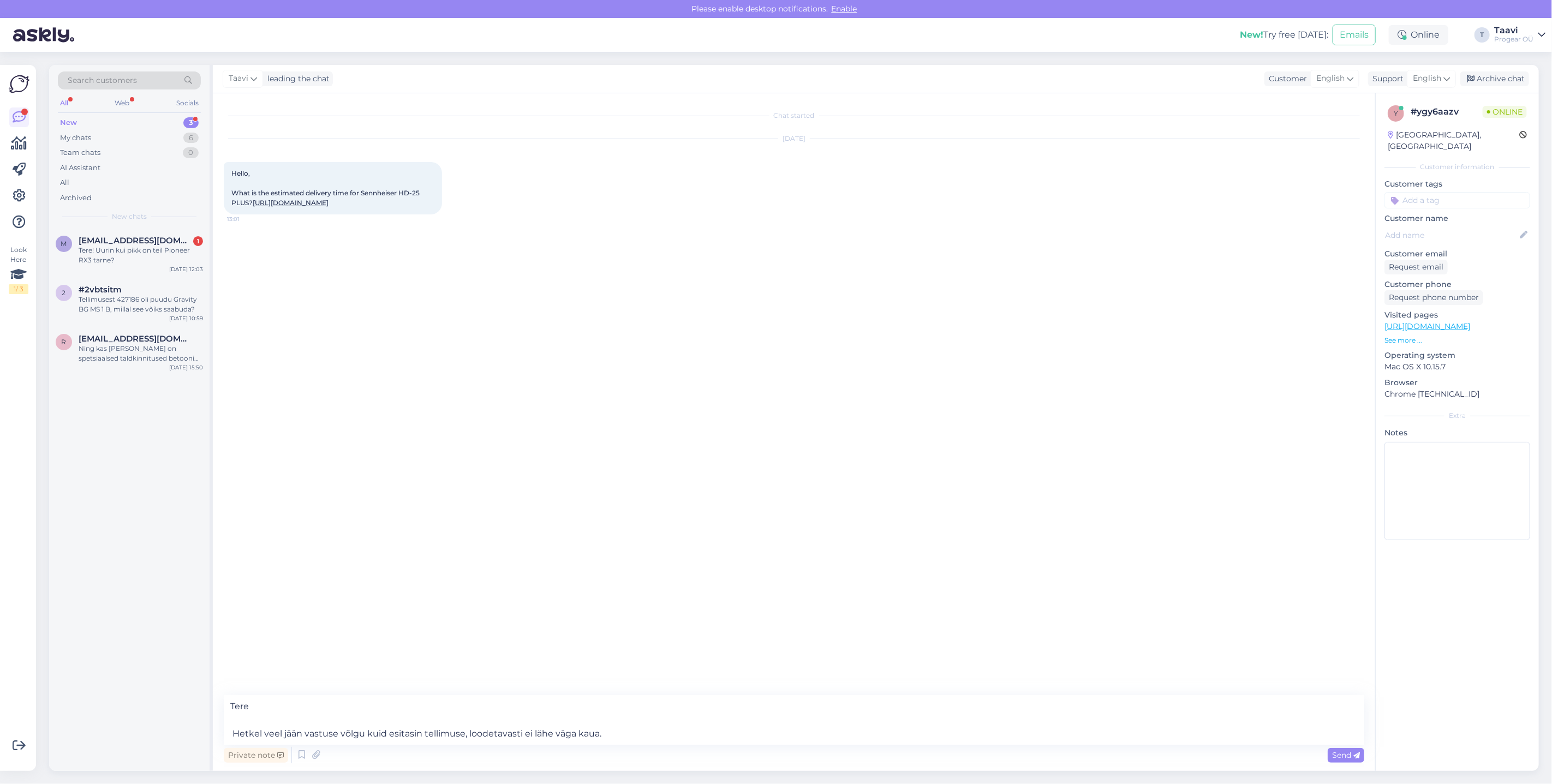
drag, startPoint x: 1336, startPoint y: 757, endPoint x: 1036, endPoint y: 757, distance: 300.0
click at [1332, 757] on span "Send" at bounding box center [1345, 755] width 27 height 10
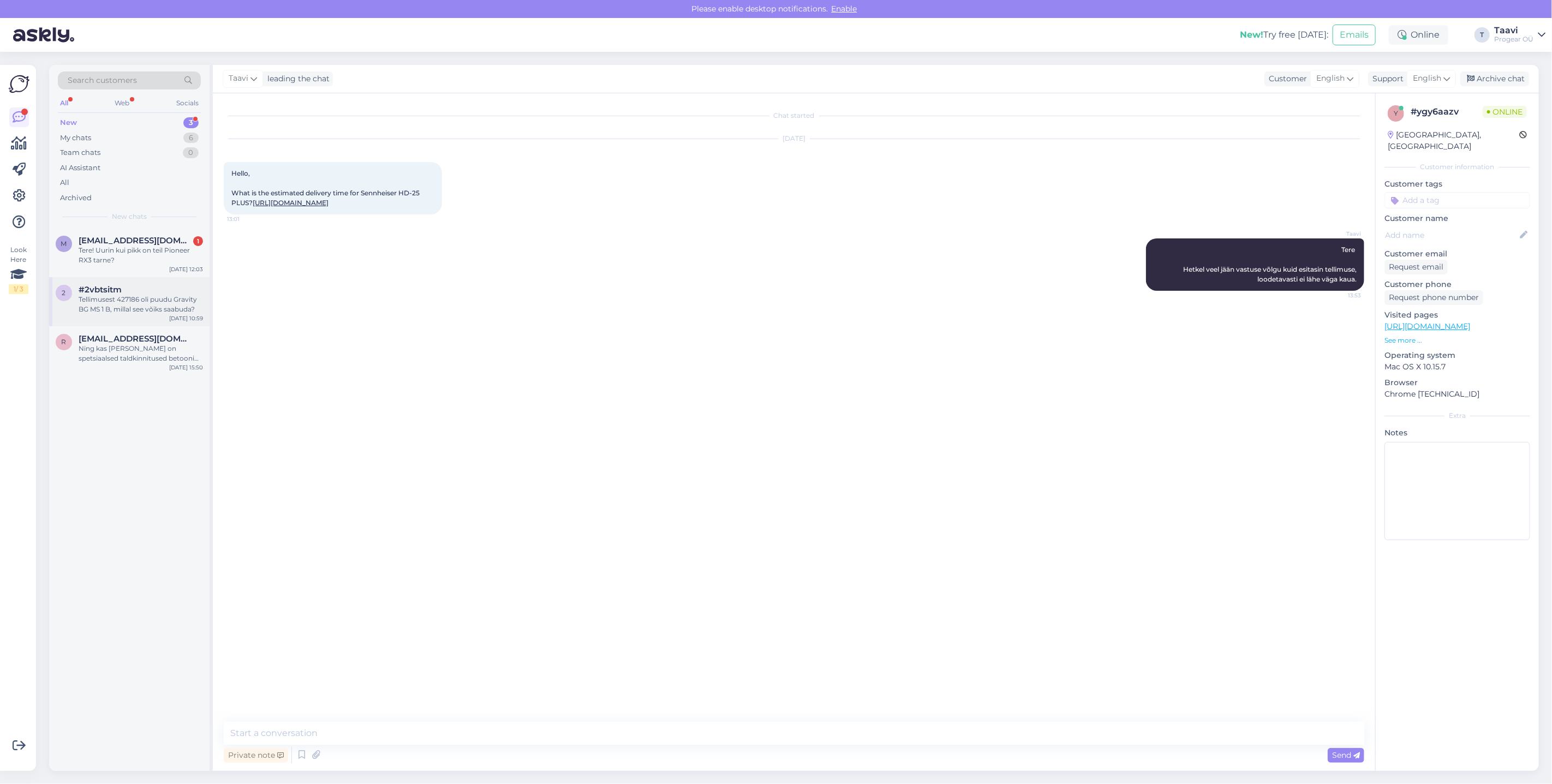
drag, startPoint x: 113, startPoint y: 268, endPoint x: 180, endPoint y: 278, distance: 67.7
click at [113, 268] on div "m [EMAIL_ADDRESS][DOMAIN_NAME] 1 Tere! Uurin kui pikk on teil Pioneer RX3 tarne…" at bounding box center [129, 252] width 160 height 49
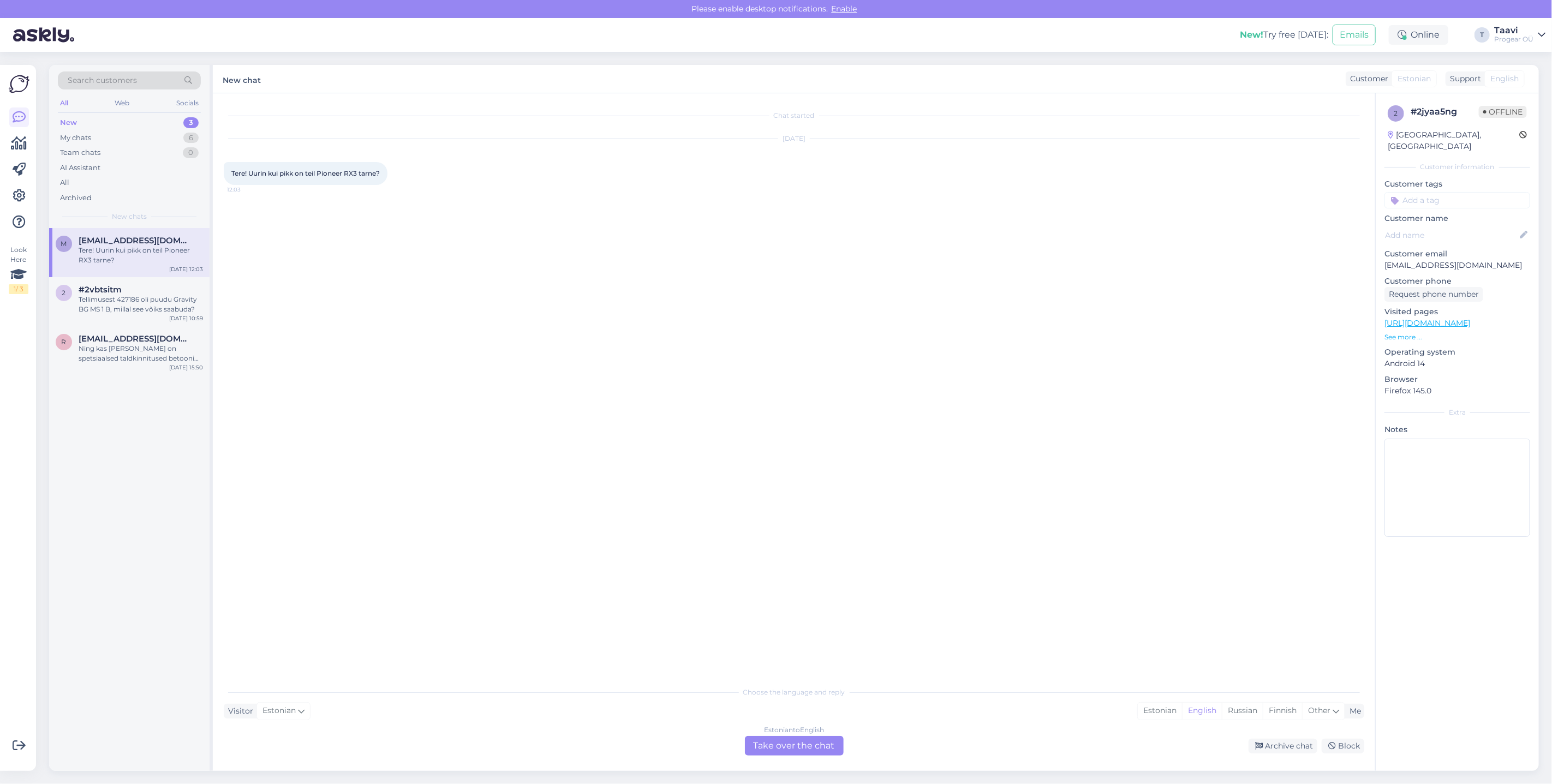
drag, startPoint x: 771, startPoint y: 742, endPoint x: 760, endPoint y: 744, distance: 11.2
click at [771, 742] on div "Estonian to English Take over the chat" at bounding box center [794, 746] width 99 height 19
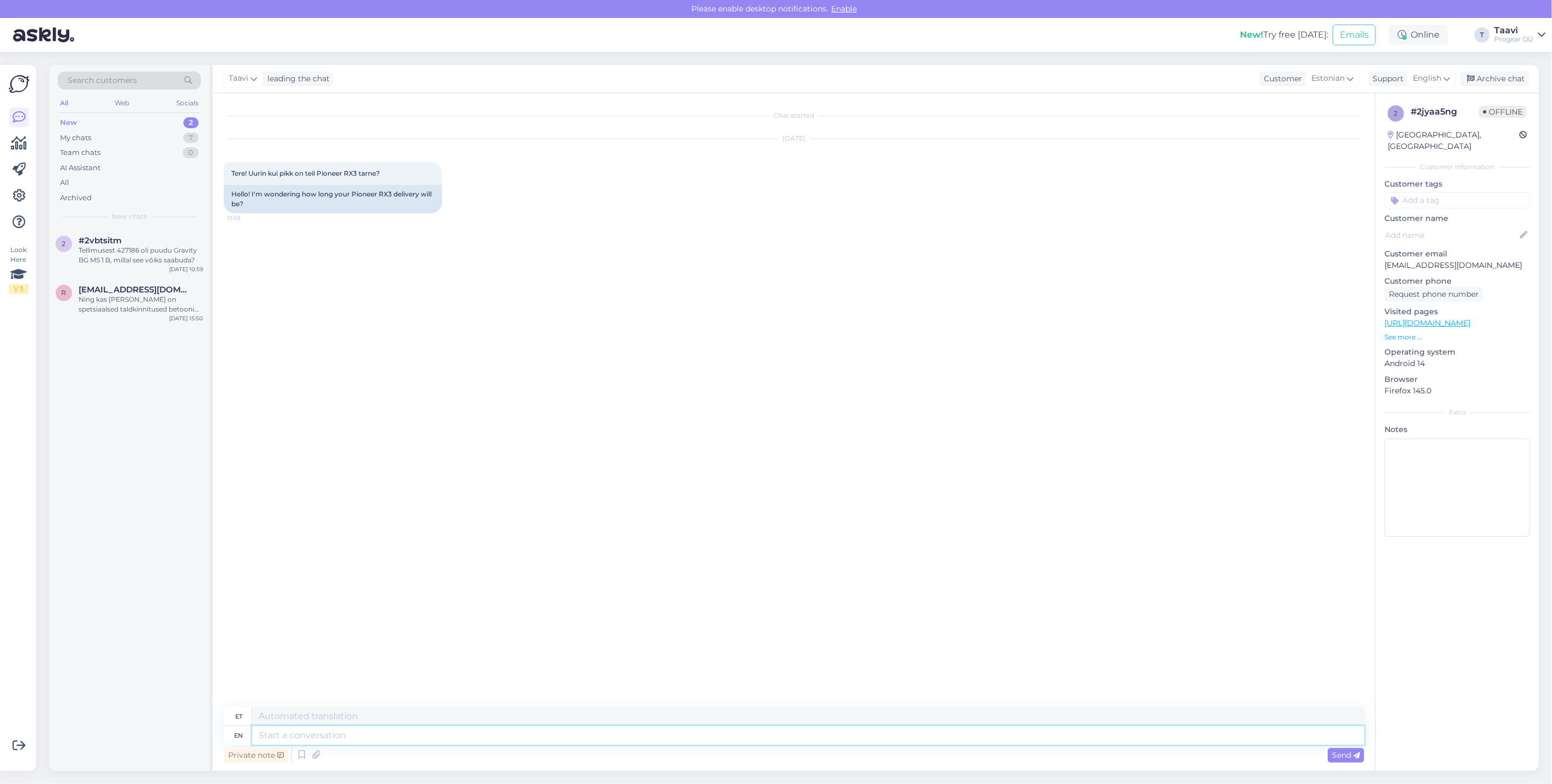
drag, startPoint x: 296, startPoint y: 736, endPoint x: 305, endPoint y: 734, distance: 9.2
click at [296, 736] on textarea at bounding box center [808, 736] width 1112 height 19
type textarea "Tere"
type textarea "Tere [GEOGRAPHIC_DATA]"
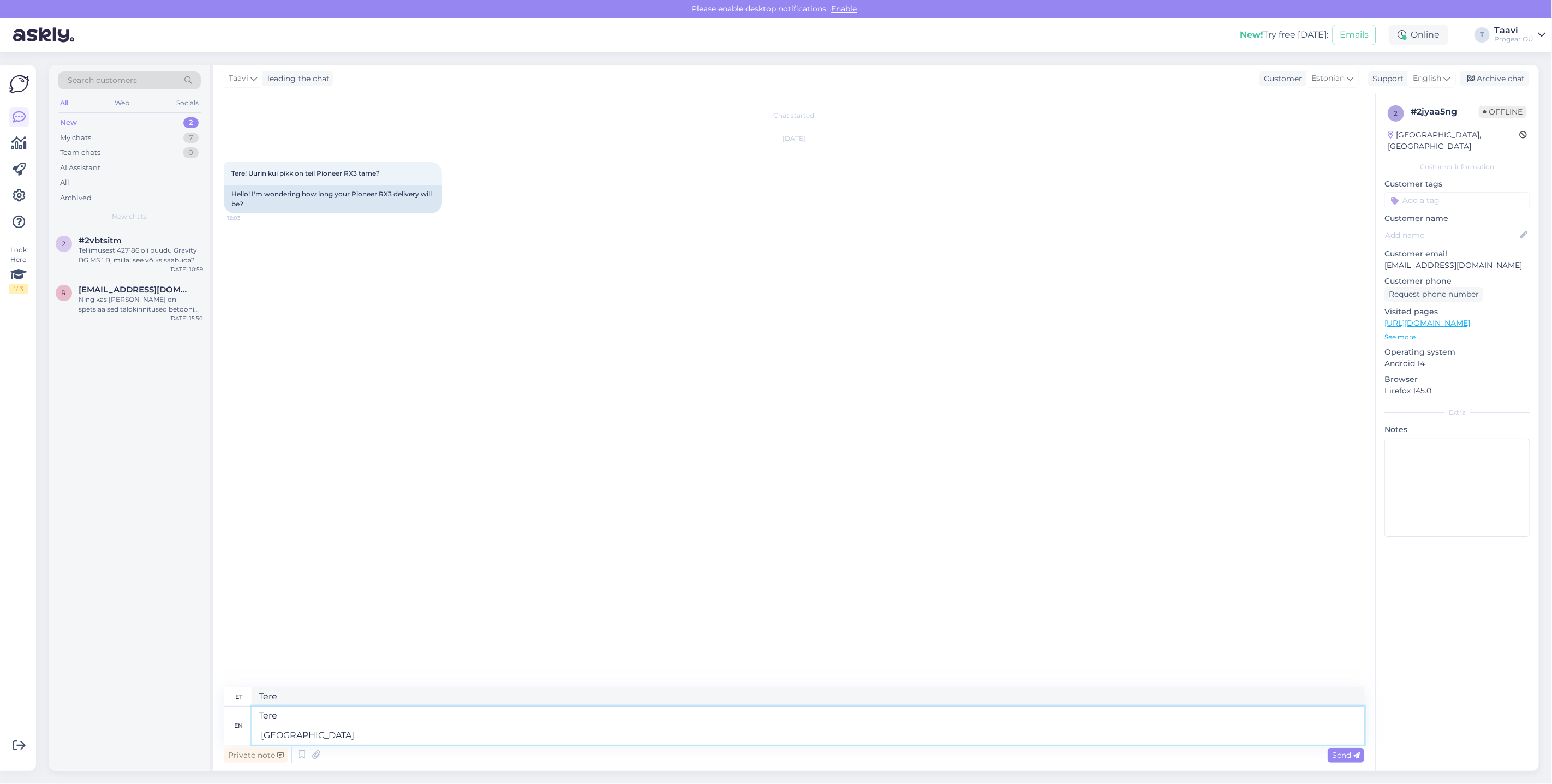
type textarea "Tere [GEOGRAPHIC_DATA]"
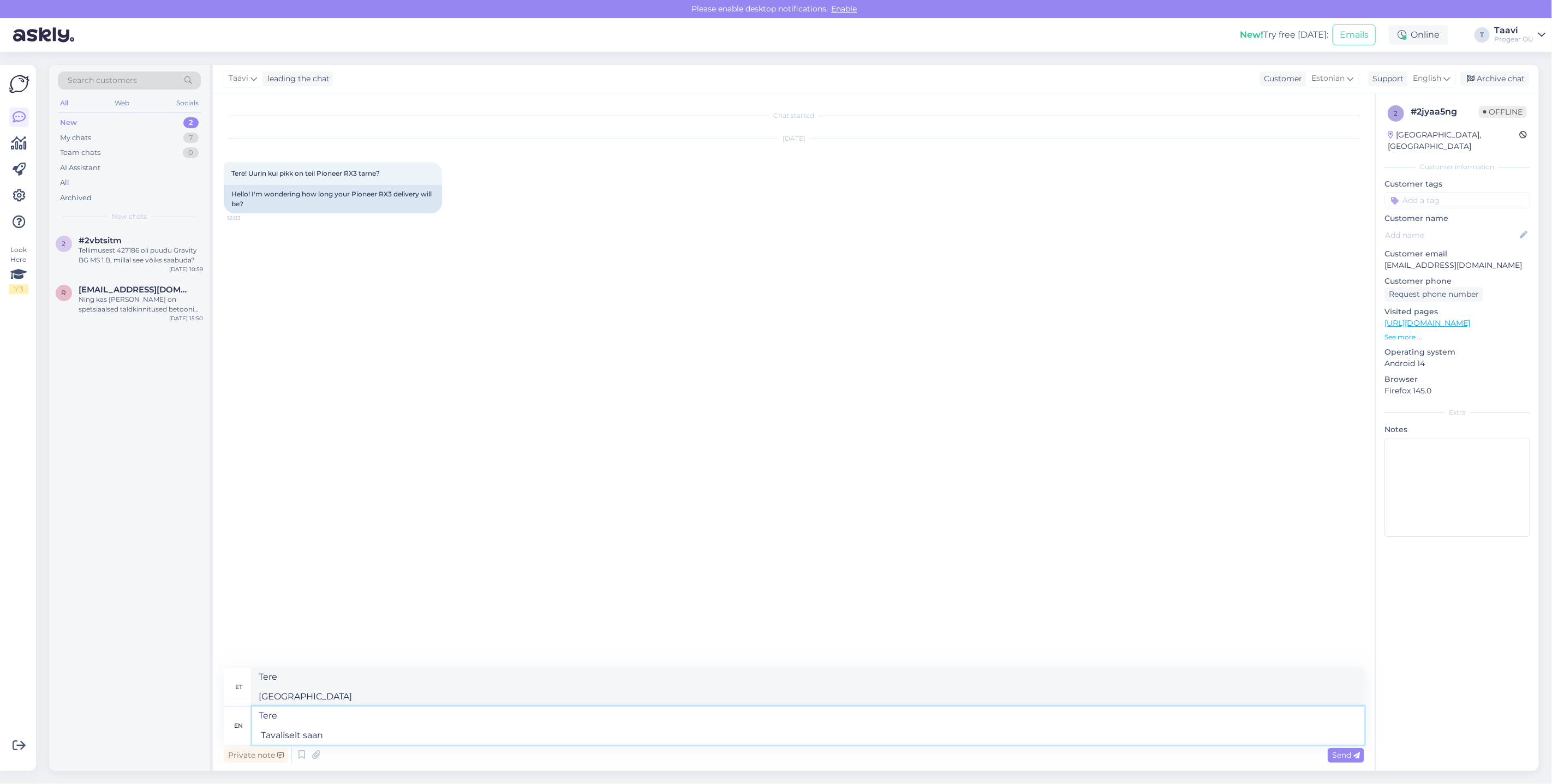
type textarea "Tere Tavaliselt saan v"
type textarea "Tere Tavaliselt saan"
type textarea "Tere Tavaliselt saan vastuseks"
type textarea "Tere vastuseks"
type textarea "Tere Tavaliselt saan vastuseks 1- 3"
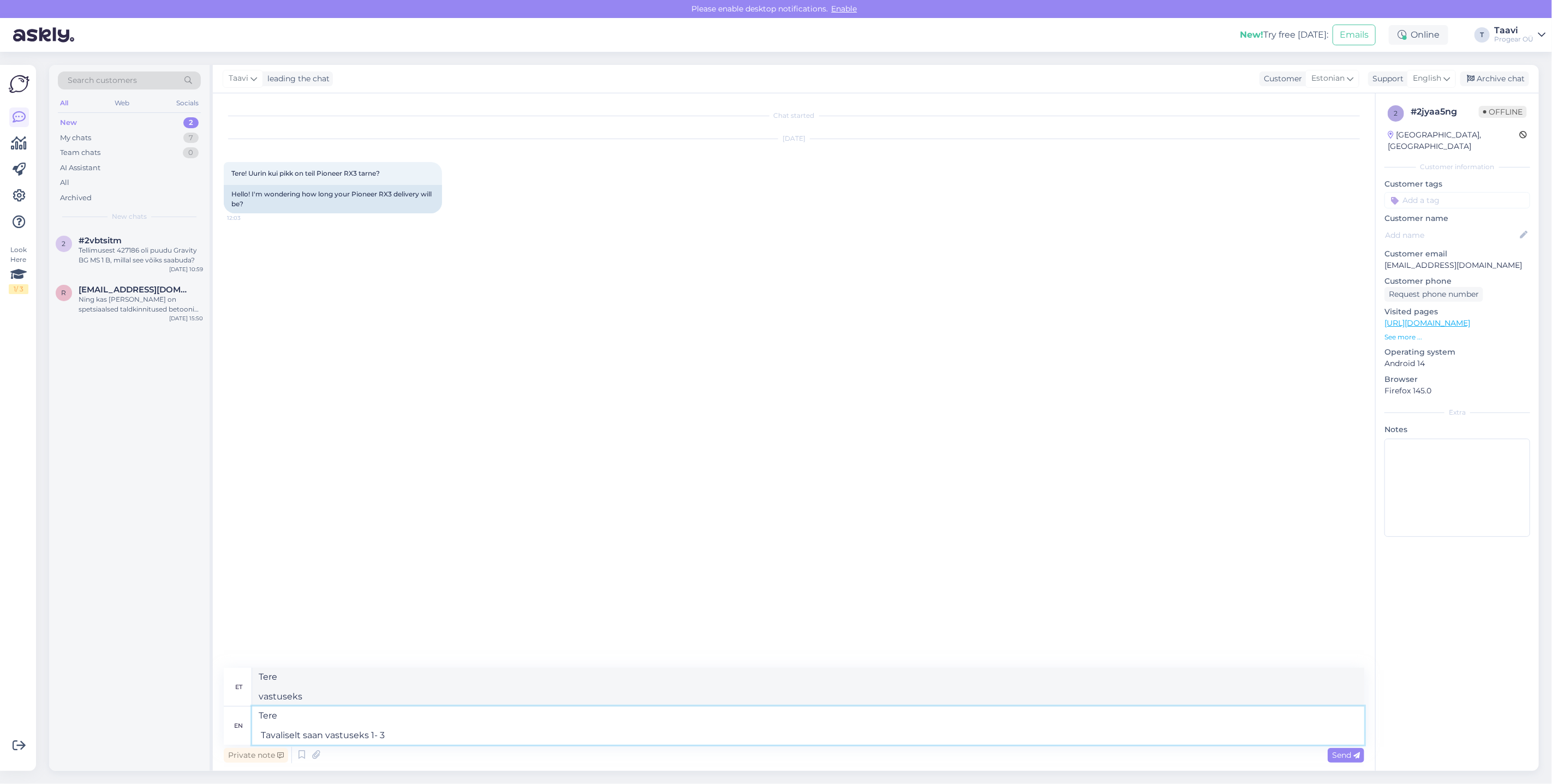
type textarea "Tere vastuseks 1-"
type textarea "Tere Tavaliselt saan vastuseks 1- 3 k"
type textarea "Tere vastuseks 1-3"
type textarea "Tere Tavaliselt saan vastuseks 1- 3 kuud."
type textarea "Tere võimalik vastuseks 1- 3 kuud."
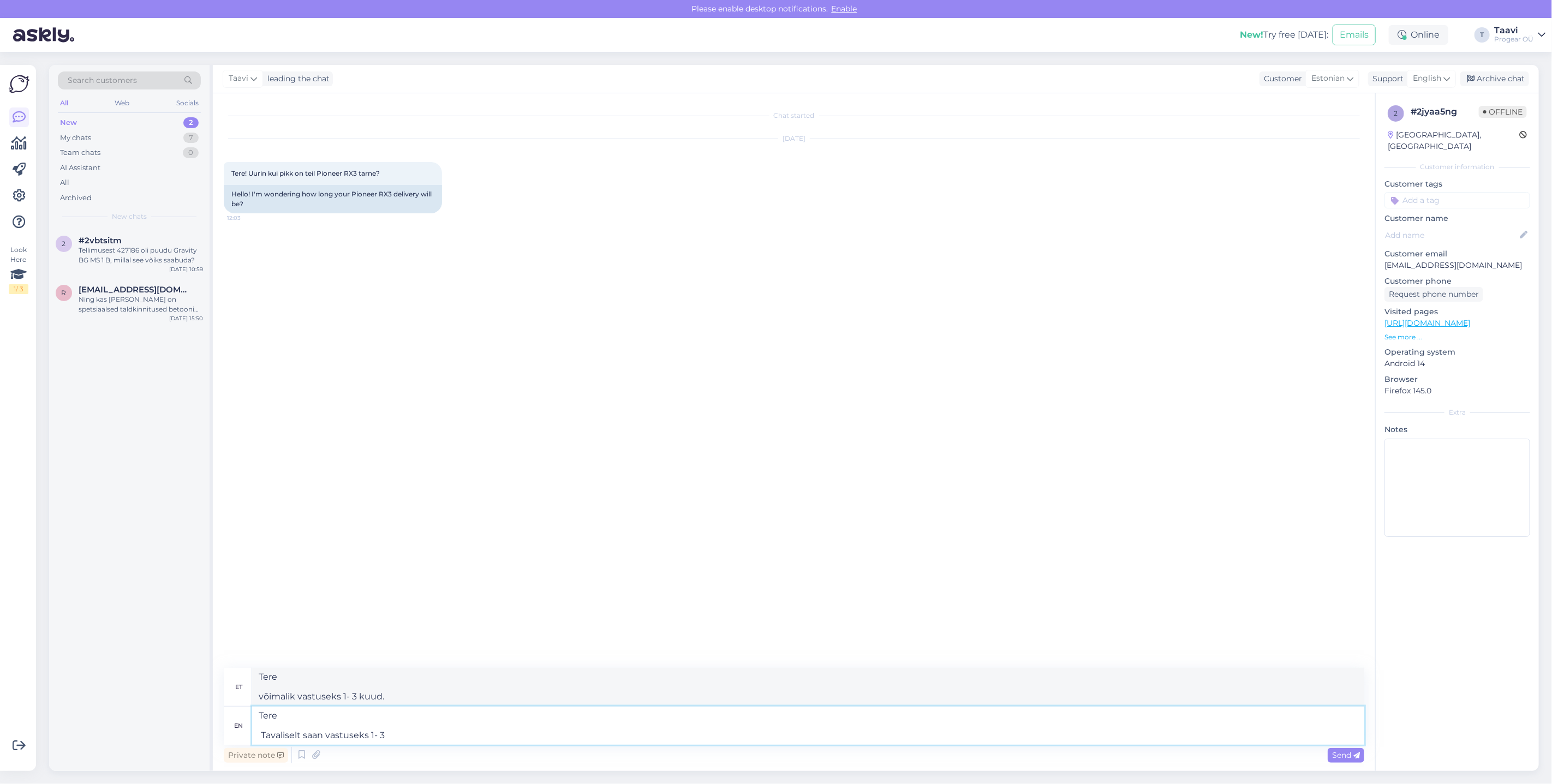
type textarea "Tere Tavaliselt saan vastuseks 1-"
type textarea "Tere vastuseks 1-3"
type textarea "Tere Tavaliselt saan vastuseks 1"
type textarea "Tere vastuseks 1-"
type textarea "Tere Tavaliselt saan vastusek"
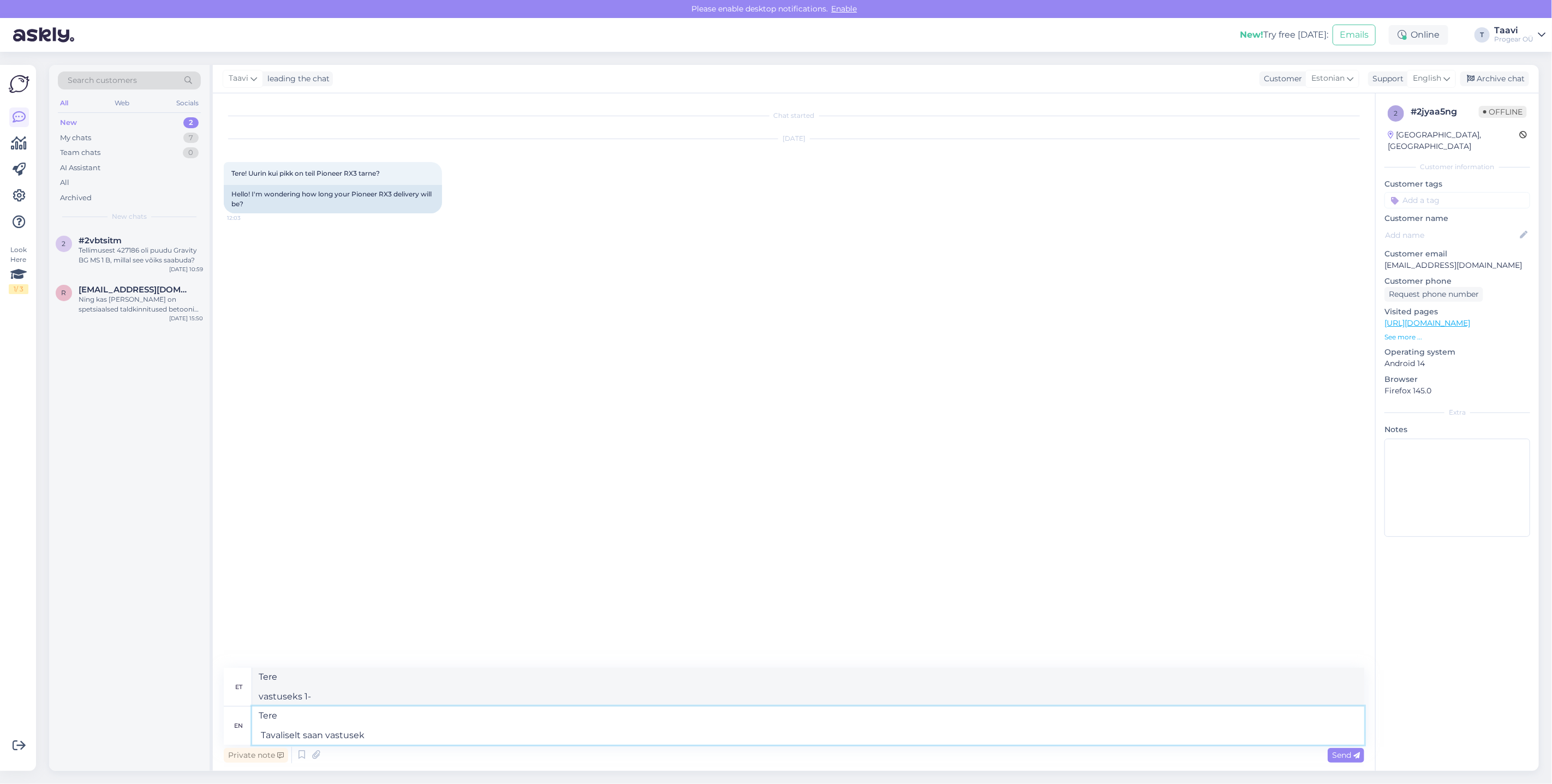
type textarea "Tere vastuseks"
type textarea "Tere [GEOGRAPHIC_DATA]"
type textarea "Tere Tavaliselt saan"
type textarea "Tere [GEOGRAPHIC_DATA]"
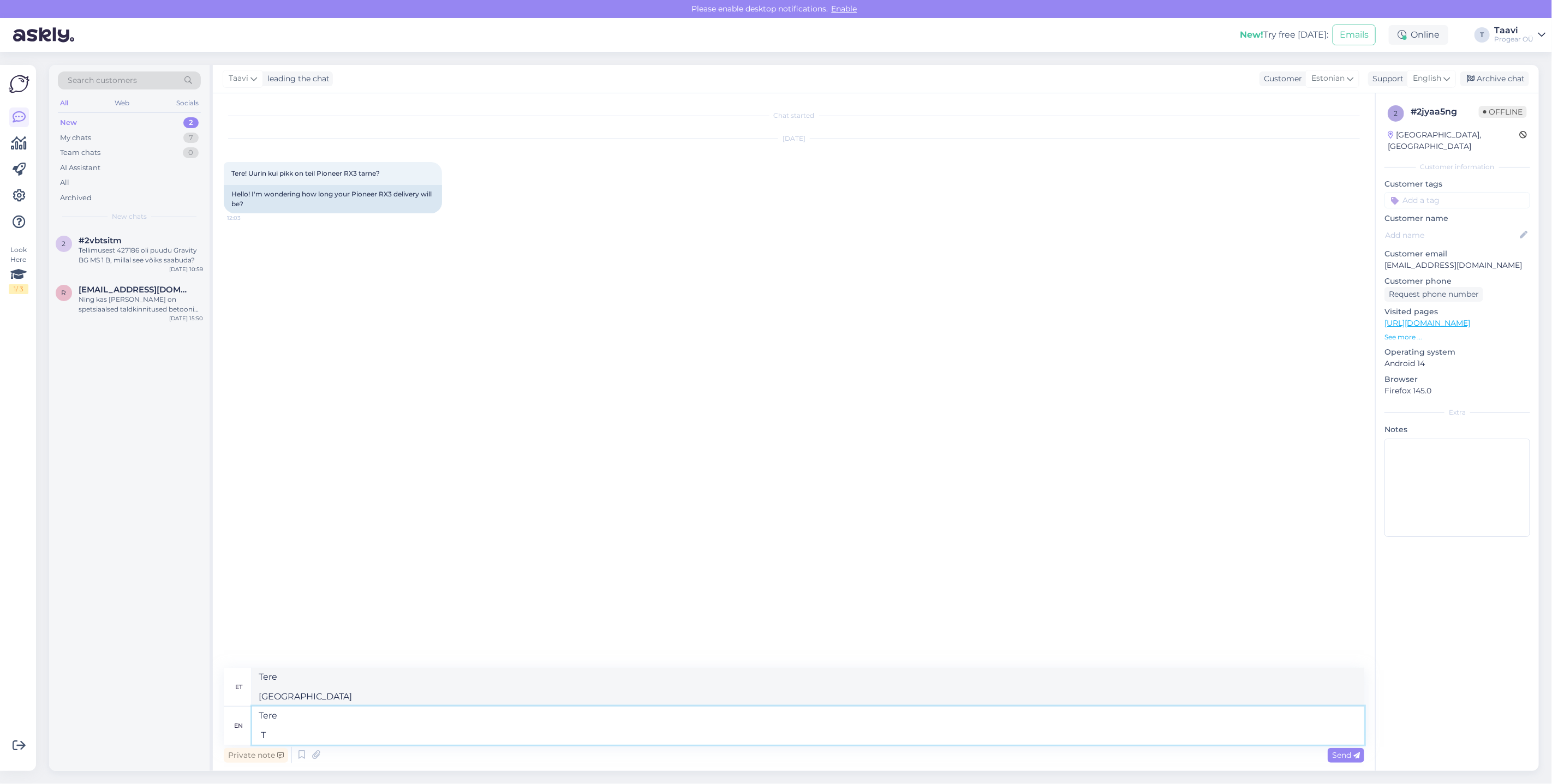
type textarea "Tere"
click at [130, 131] on div "My chats 7" at bounding box center [129, 137] width 143 height 15
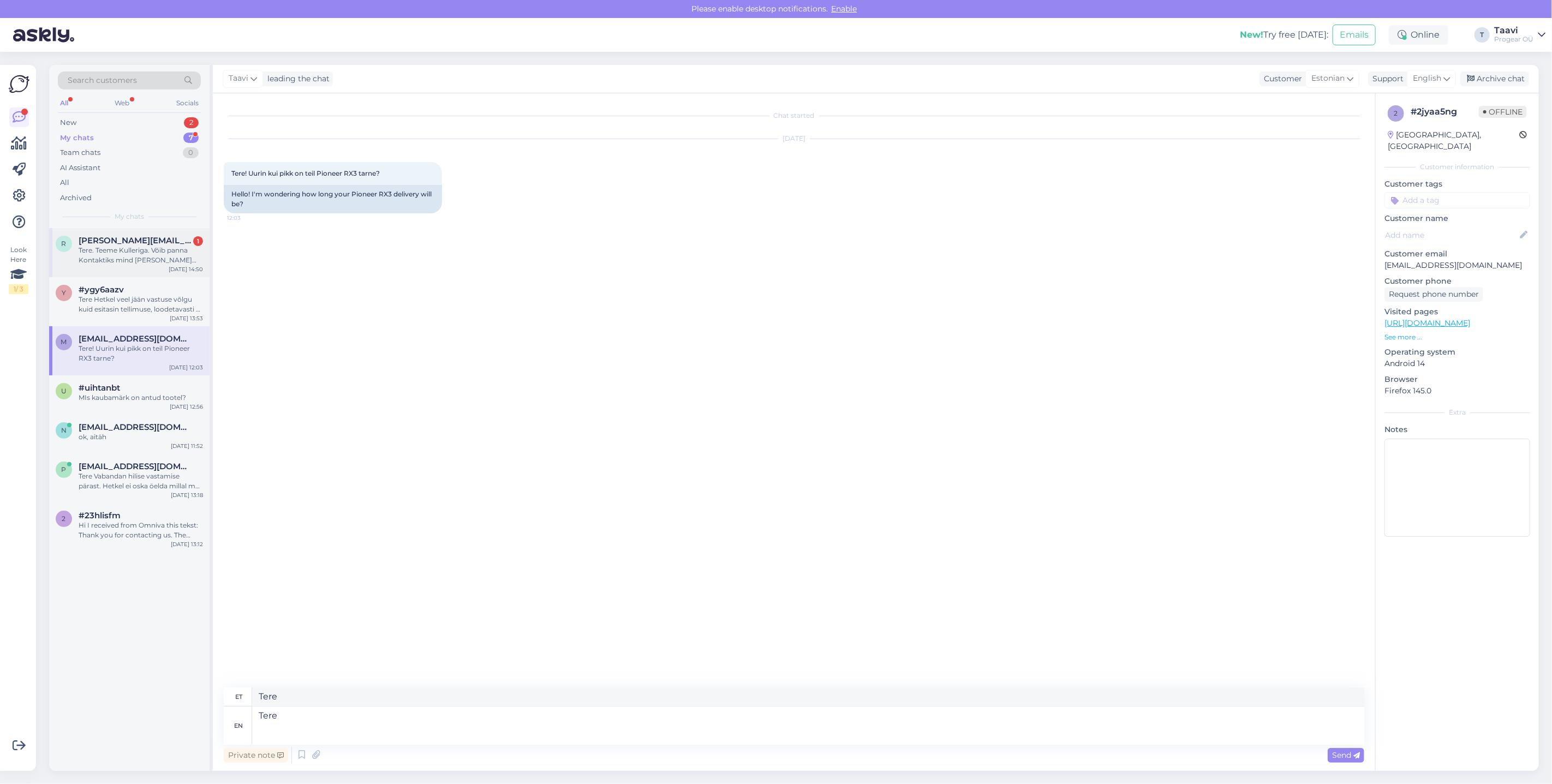
click at [124, 266] on div "r [PERSON_NAME][EMAIL_ADDRESS][PERSON_NAME][DOMAIN_NAME] 1 Tere. Teeme Kullerig…" at bounding box center [129, 252] width 160 height 49
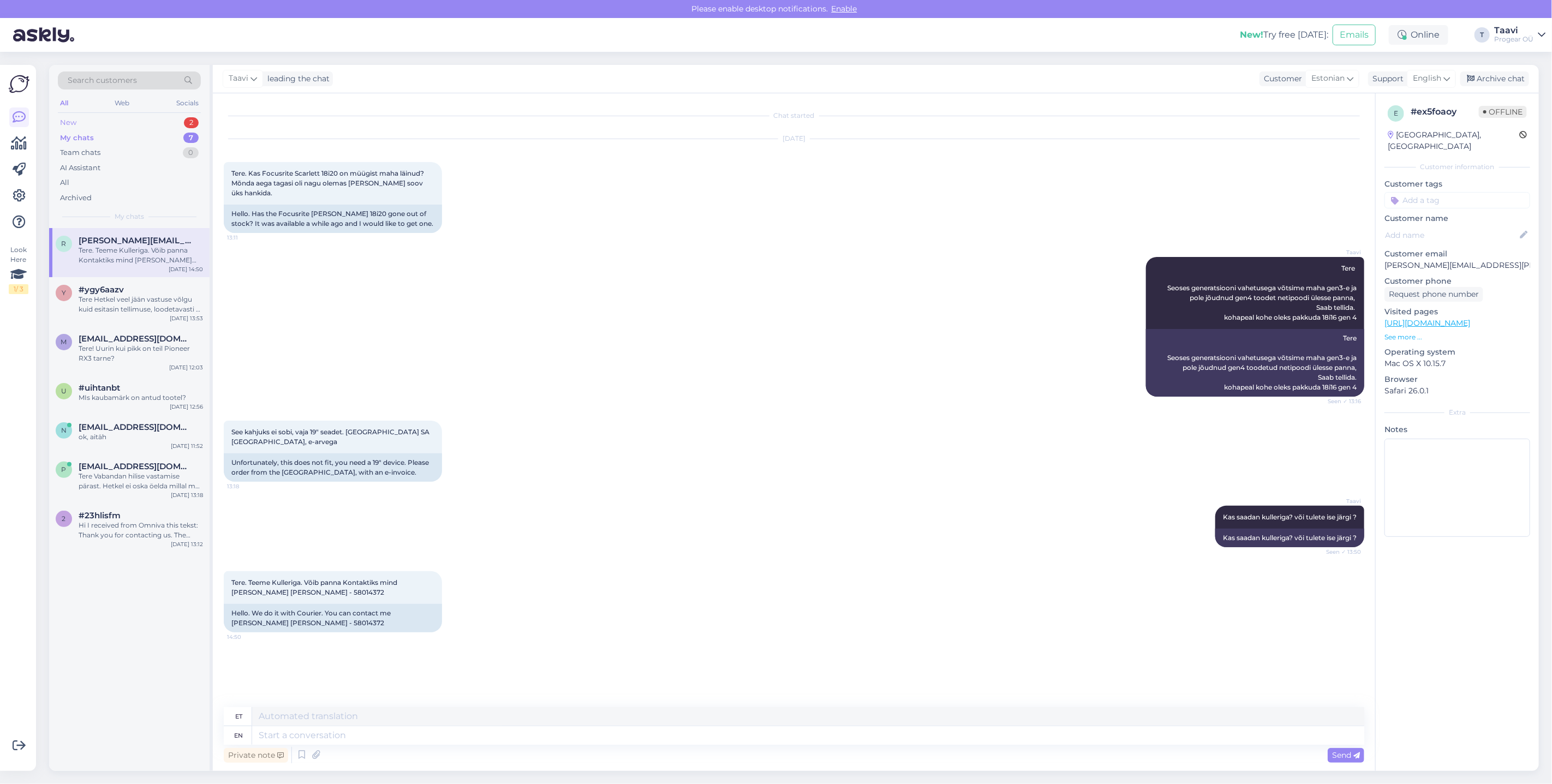
click at [122, 119] on div "New 2" at bounding box center [129, 123] width 143 height 15
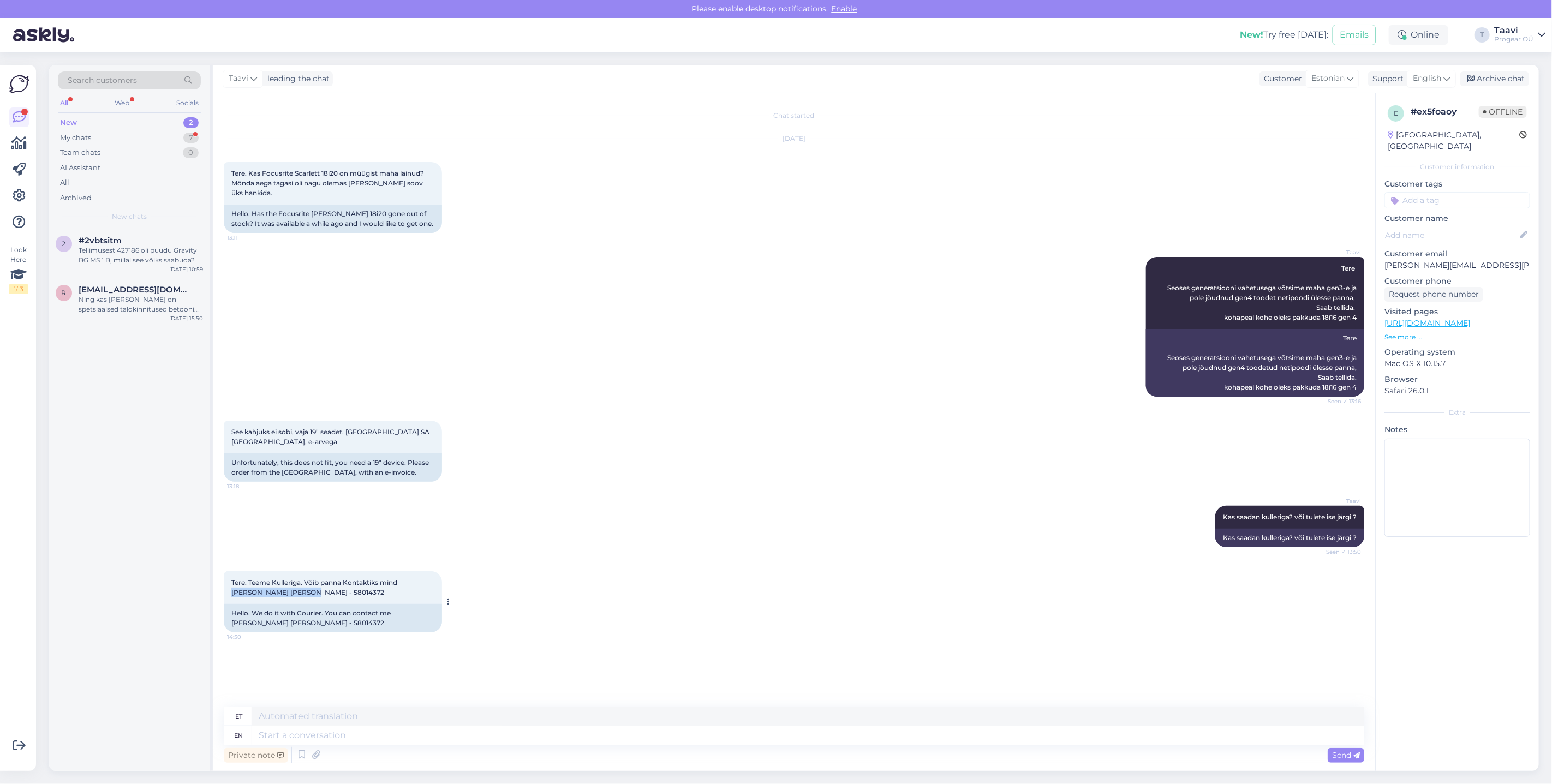
drag, startPoint x: 400, startPoint y: 581, endPoint x: 409, endPoint y: 596, distance: 17.5
click at [412, 596] on div "Tere. Teeme Kulleriga. Võib panna Kontaktiks mind [PERSON_NAME] [PERSON_NAME] -…" at bounding box center [333, 587] width 218 height 33
copy span "[PERSON_NAME] [PERSON_NAME] - 58014372"
